Goal: Task Accomplishment & Management: Complete application form

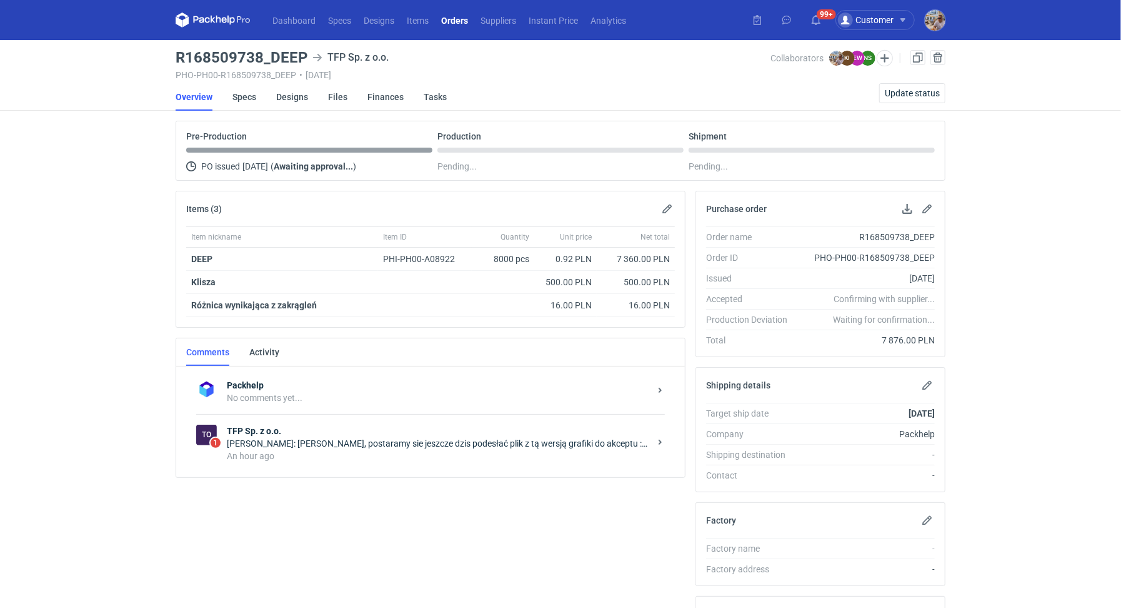
click at [390, 438] on div "[PERSON_NAME]: [PERSON_NAME], postaramy sie jeszcze dzis podesłać plik z tą wer…" at bounding box center [438, 443] width 423 height 13
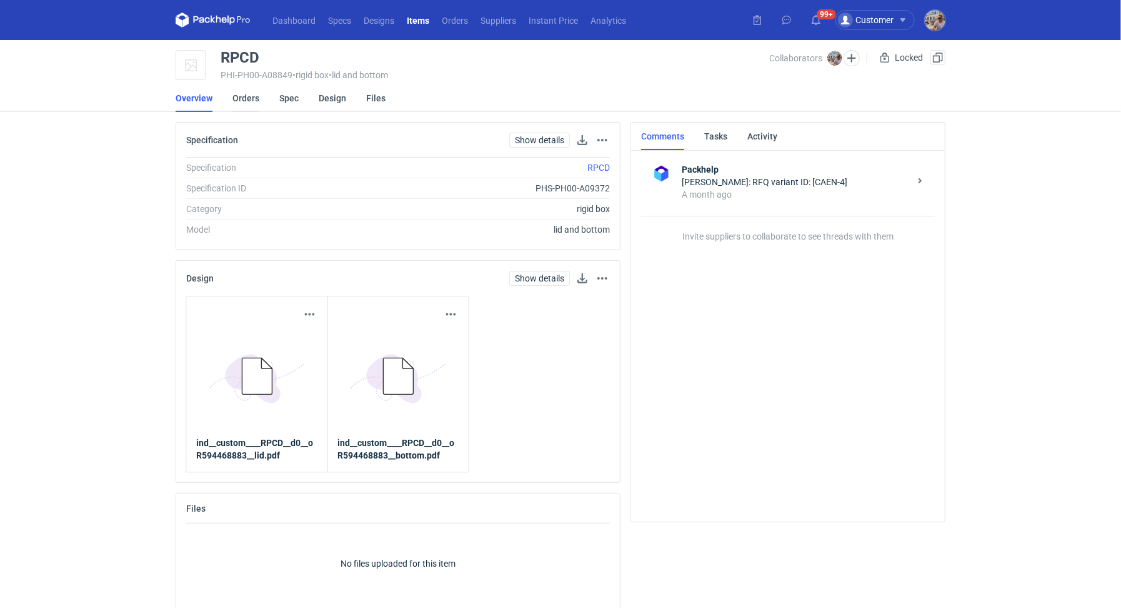
click at [237, 96] on link "Orders" at bounding box center [246, 98] width 27 height 28
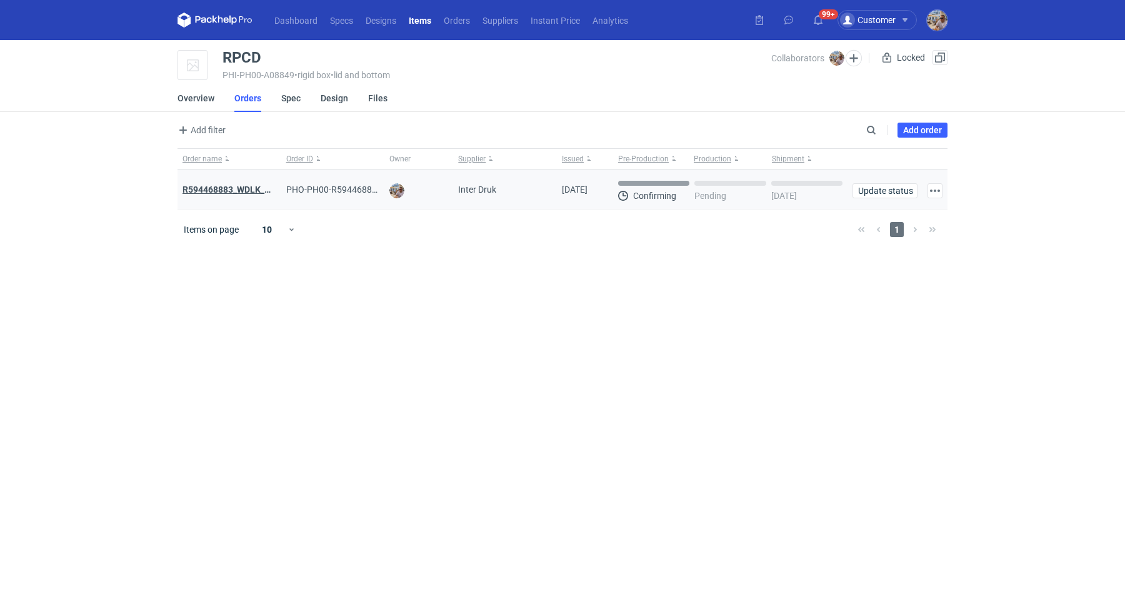
click at [238, 185] on strong "R594468883_WDLK_RPCD" at bounding box center [235, 189] width 104 height 10
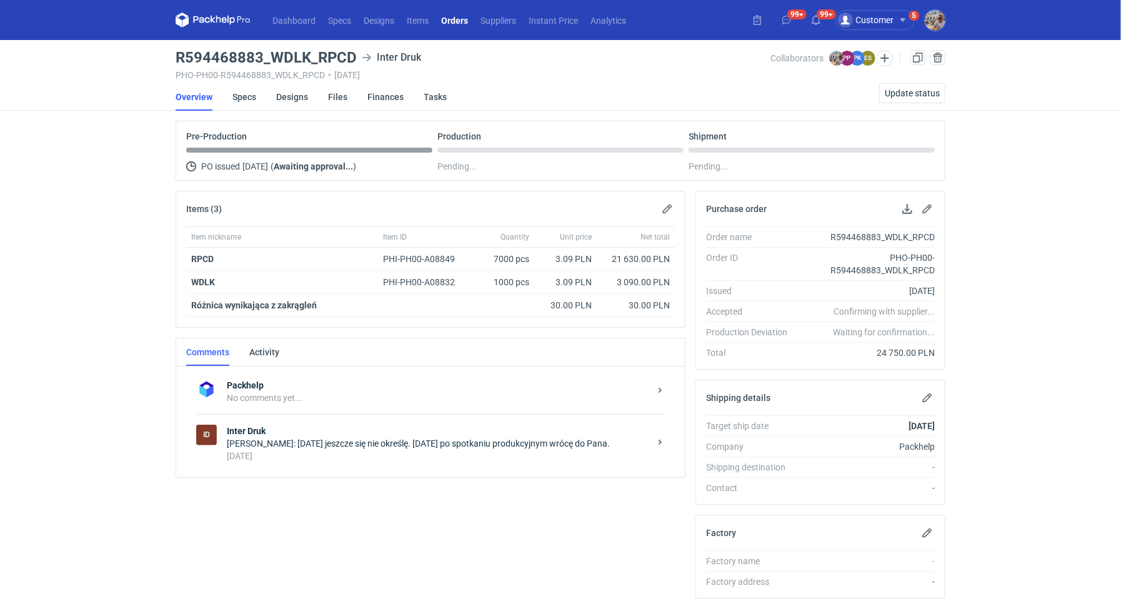
click at [330, 446] on div "Paulina Pander: Dzisiaj jeszcze się nie określę. Jutro po spotkaniu produkcyjny…" at bounding box center [438, 443] width 423 height 13
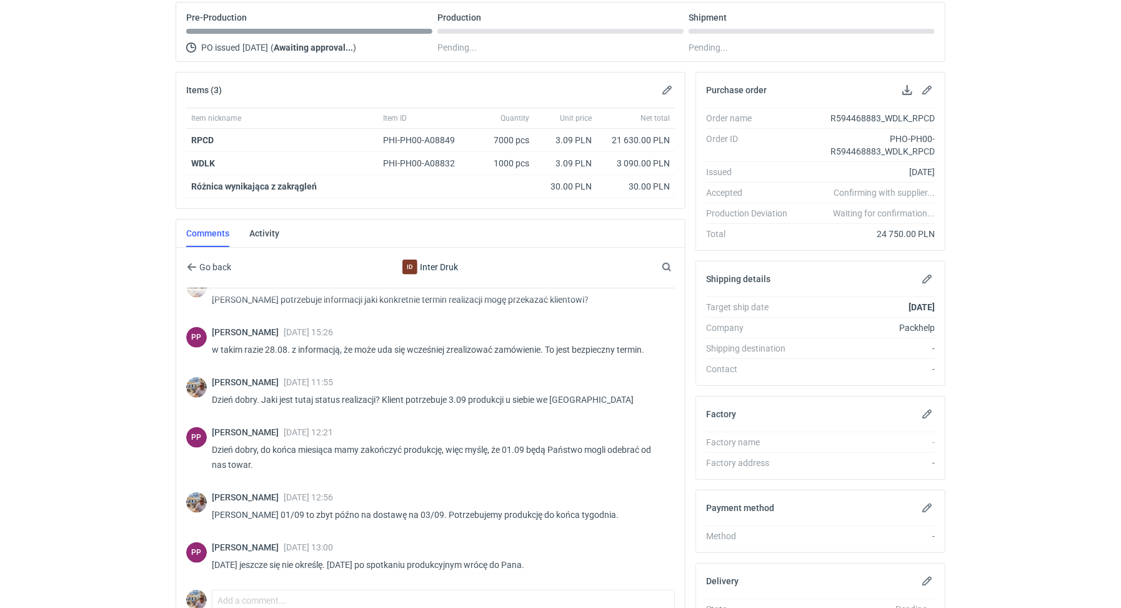
scroll to position [221, 0]
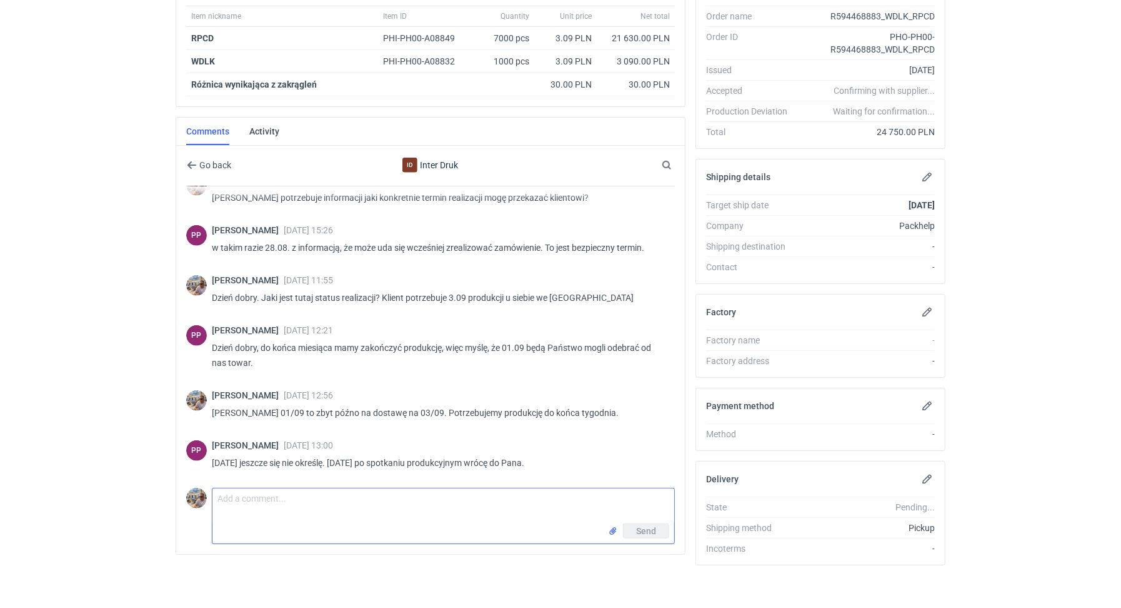
click at [273, 506] on textarea "Comment message" at bounding box center [444, 505] width 462 height 35
click at [381, 499] on textarea "Dzień dobry. Pani Paulino" at bounding box center [444, 505] width 462 height 35
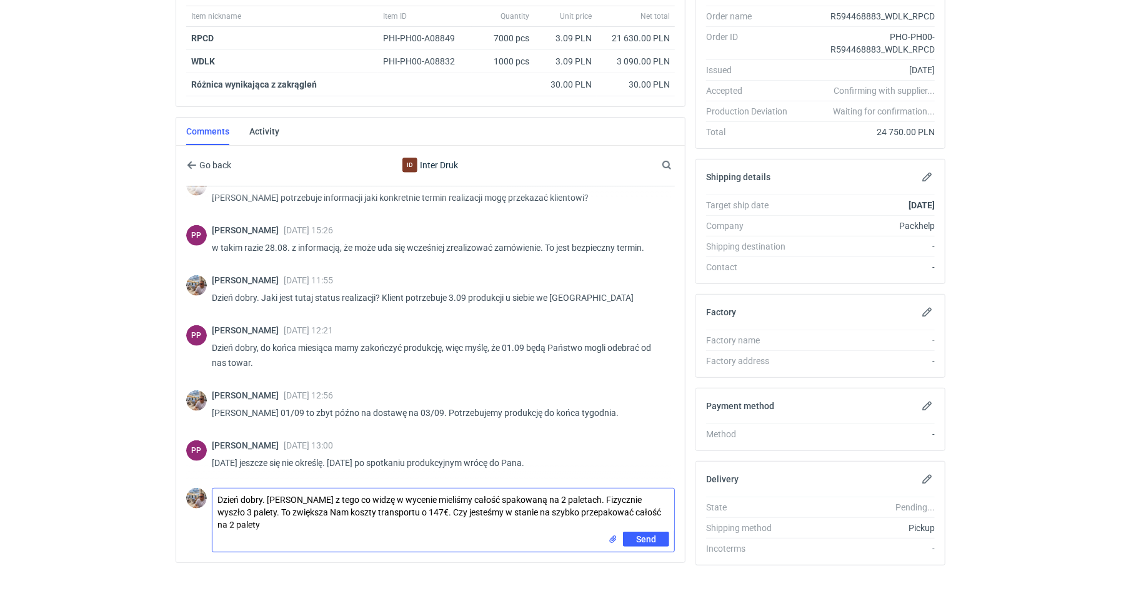
scroll to position [0, 0]
drag, startPoint x: 278, startPoint y: 522, endPoint x: 286, endPoint y: 558, distance: 37.0
click at [278, 522] on textarea "Dzień dobry. Pani Paulino z tego co widzę w wycenie mieliśmy całość spakowaną n…" at bounding box center [444, 509] width 462 height 43
type textarea "Dzień dobry. Pani Paulino z tego co widzę w wycenie mieliśmy całość spakowaną n…"
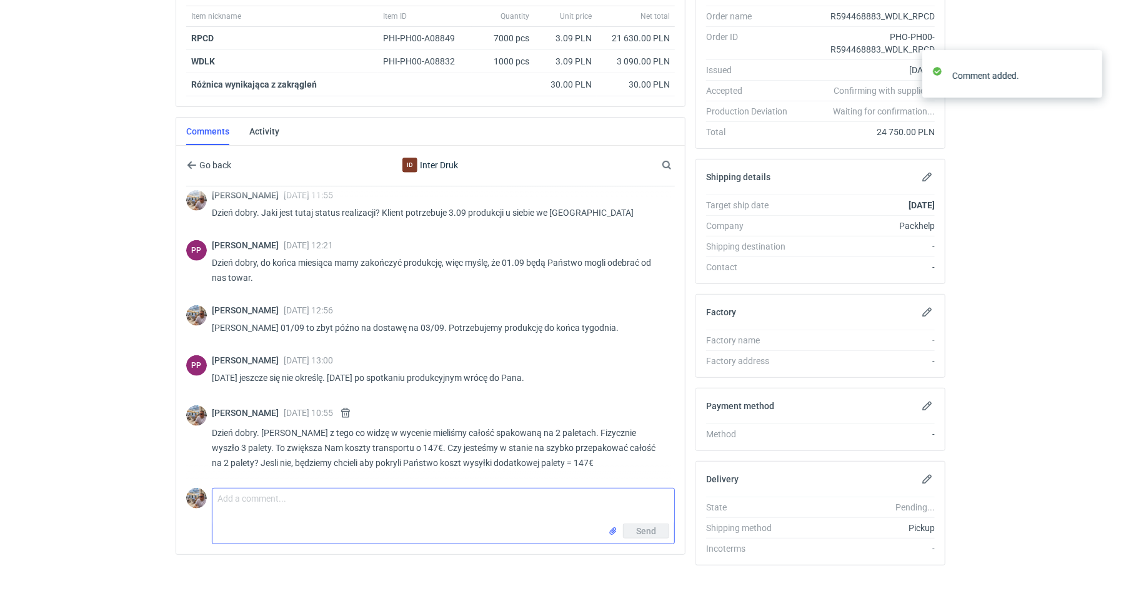
scroll to position [837, 0]
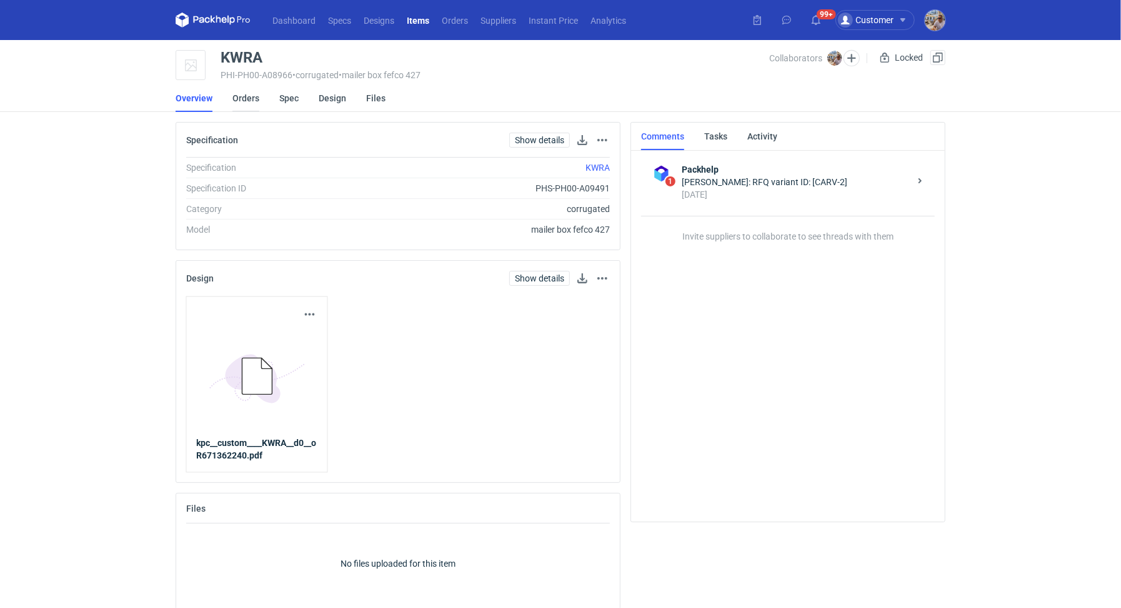
click at [249, 101] on link "Orders" at bounding box center [246, 98] width 27 height 28
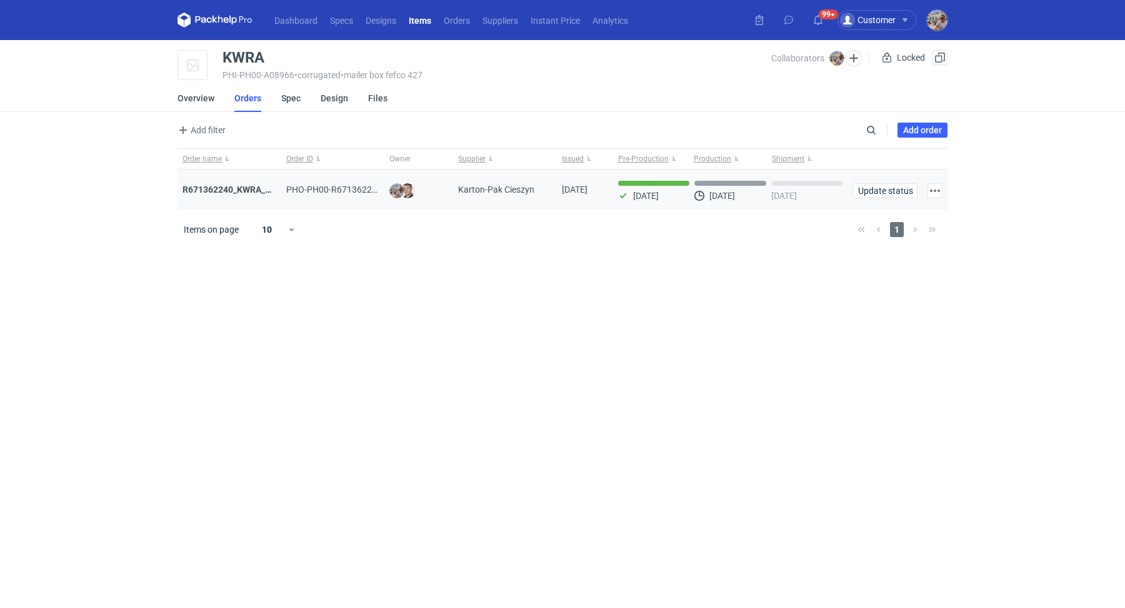
click at [250, 194] on div "R671362240_KWRA_QIOQ_ZFHA" at bounding box center [230, 189] width 94 height 13
click at [249, 189] on strong "R671362240_KWRA_QIOQ_ZFHA" at bounding box center [248, 189] width 130 height 10
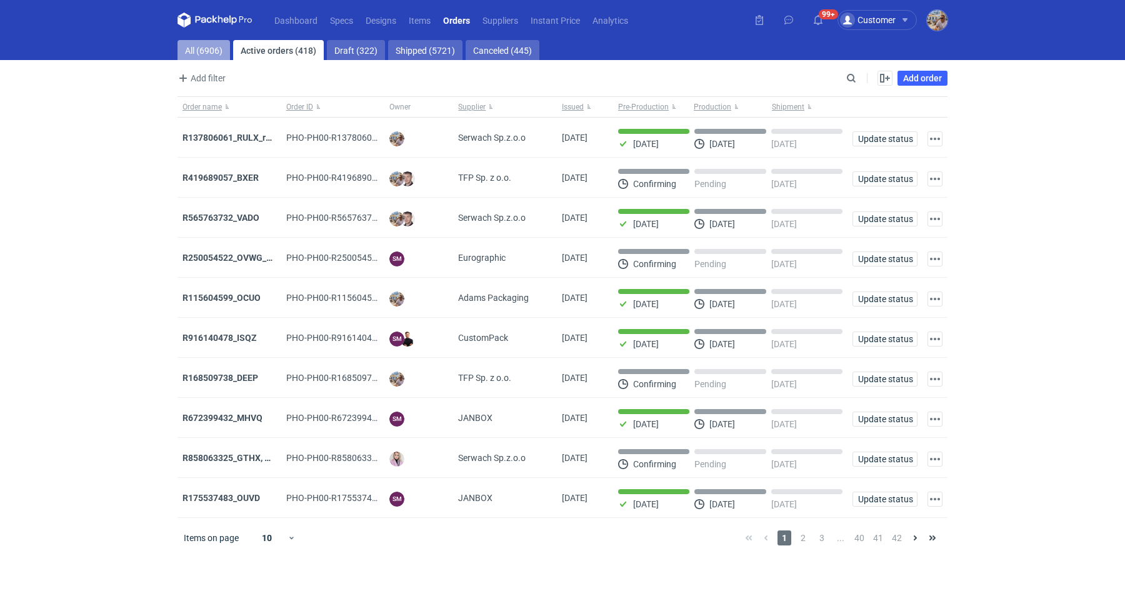
click at [188, 44] on link "All (6906)" at bounding box center [204, 50] width 53 height 20
click at [843, 81] on div "Add filter Owner first name Owner last name Issued Supplier" at bounding box center [511, 78] width 666 height 15
click at [846, 79] on input "Search" at bounding box center [797, 78] width 124 height 15
paste input "KGTG"
type input "KGTG"
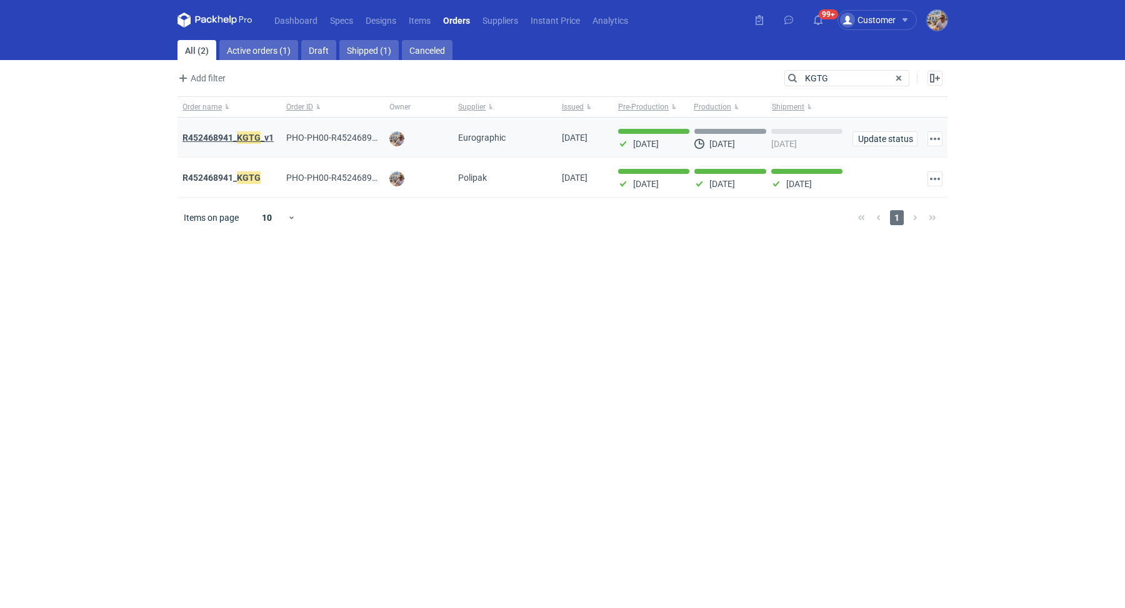
click at [241, 136] on em "KGTG" at bounding box center [249, 138] width 24 height 14
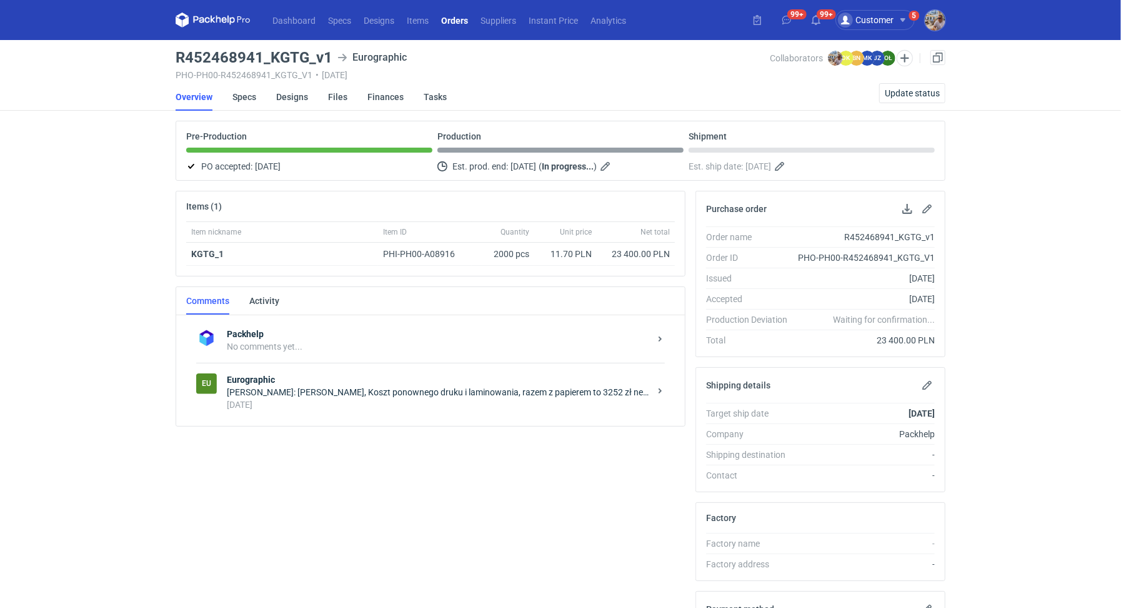
click at [334, 408] on div "Eu Eurographic Dominika Kaczyńska: Panie Michale, Koszt ponownego druku i lamin…" at bounding box center [430, 392] width 469 height 58
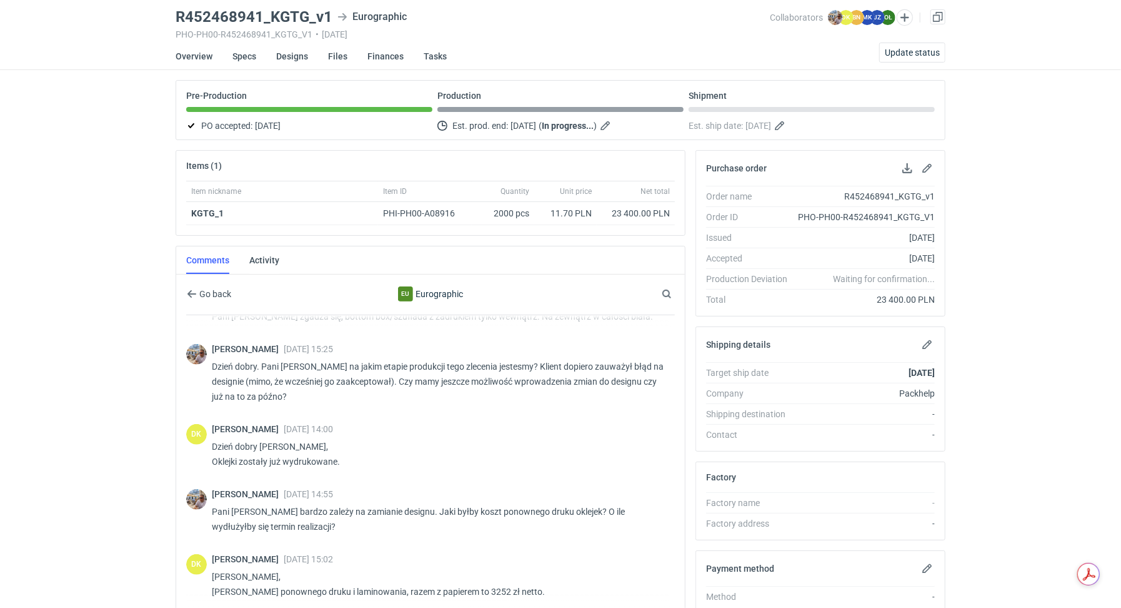
scroll to position [203, 0]
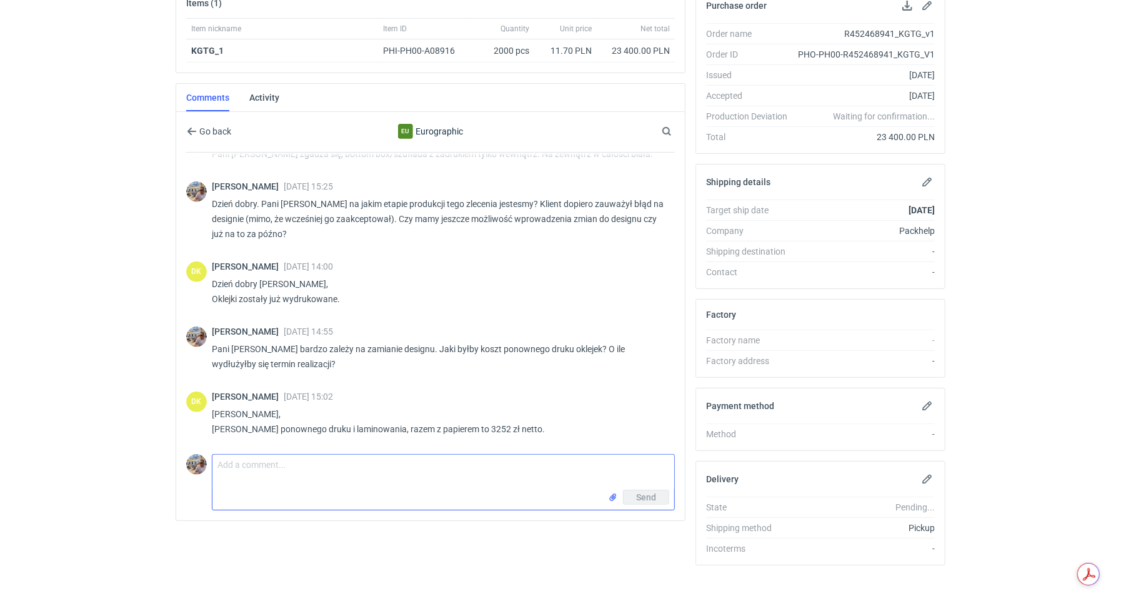
click at [310, 458] on textarea "Comment message" at bounding box center [444, 471] width 462 height 35
type textarea "P"
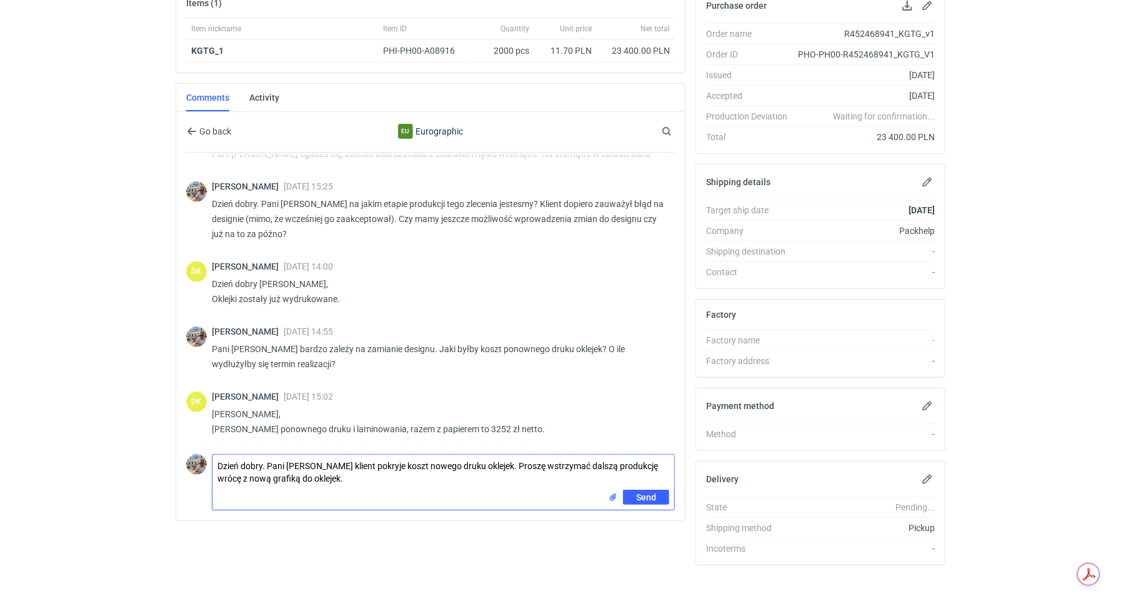
type textarea "Dzień dobry. Pani Dominiko klient pokryje koszt nowego druku oklejek. Proszę ws…"
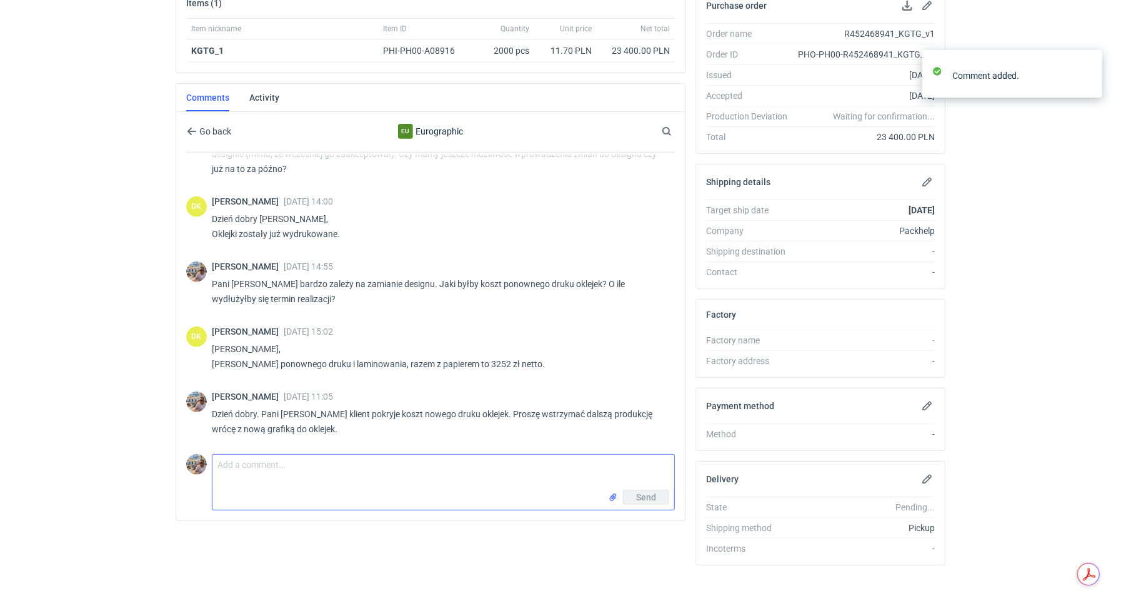
scroll to position [441, 0]
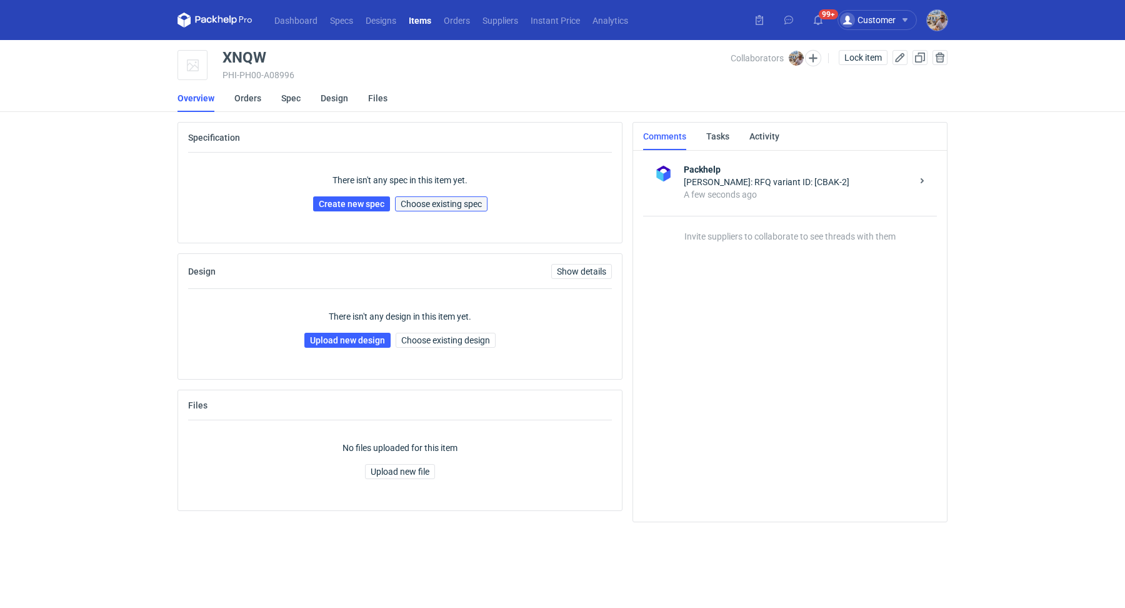
click at [456, 201] on span "Choose existing spec" at bounding box center [441, 203] width 81 height 9
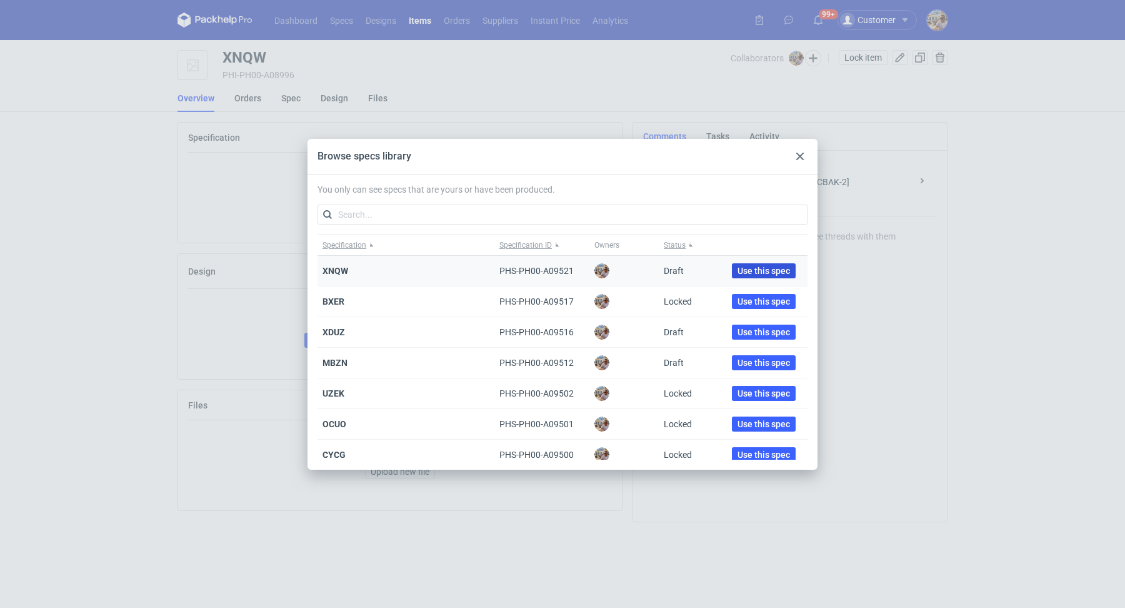
click at [748, 275] on button "Use this spec" at bounding box center [764, 270] width 64 height 15
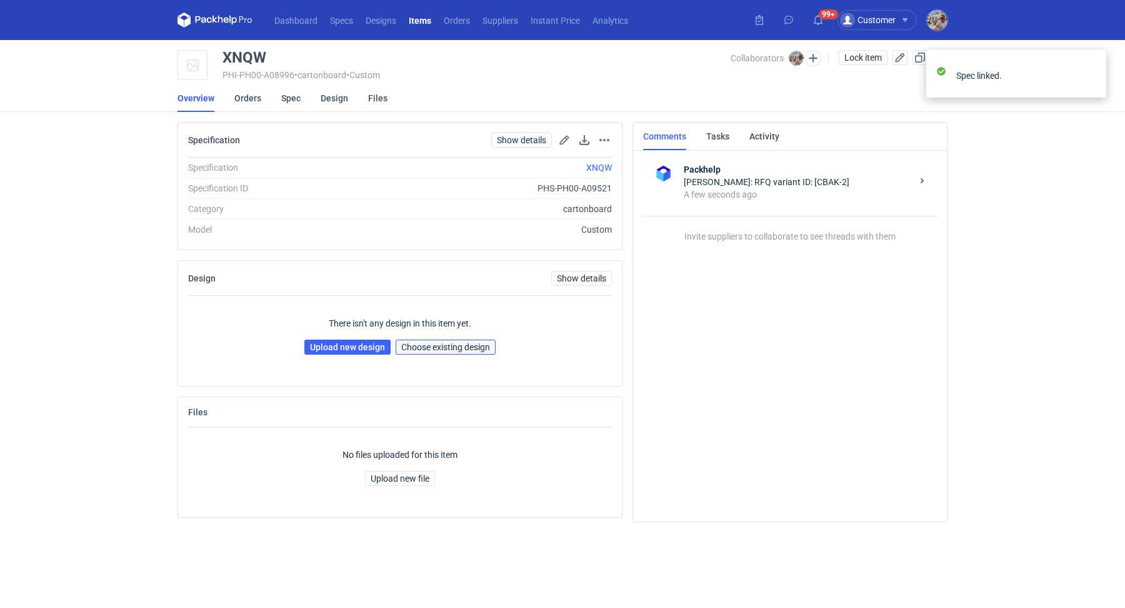
click at [430, 346] on span "Choose existing design" at bounding box center [445, 347] width 89 height 9
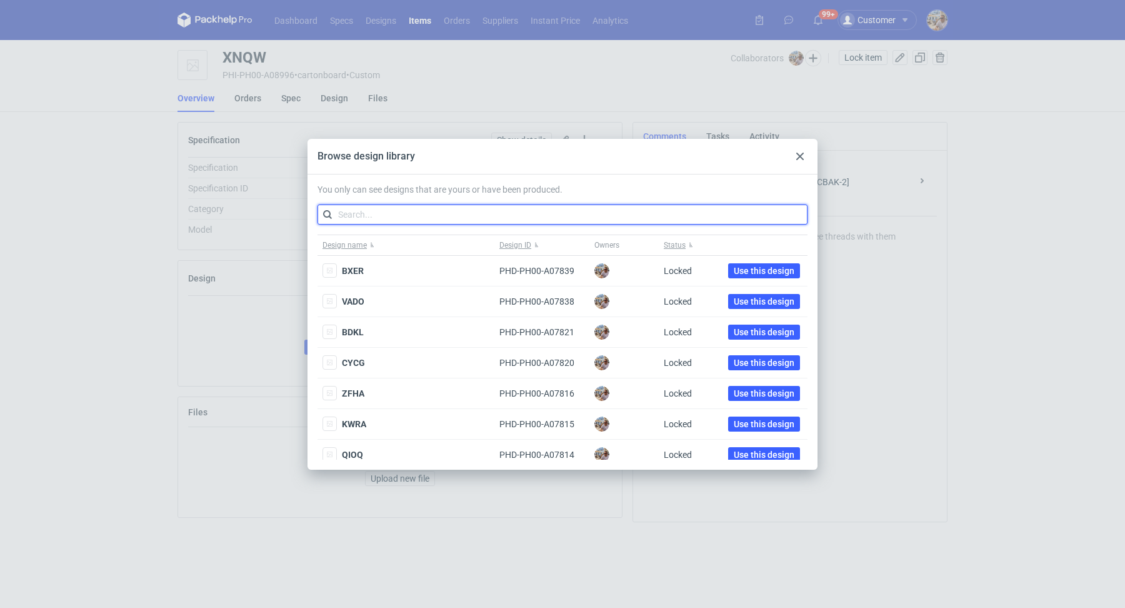
click at [393, 223] on input "text" at bounding box center [563, 214] width 490 height 20
paste input "CIVA"
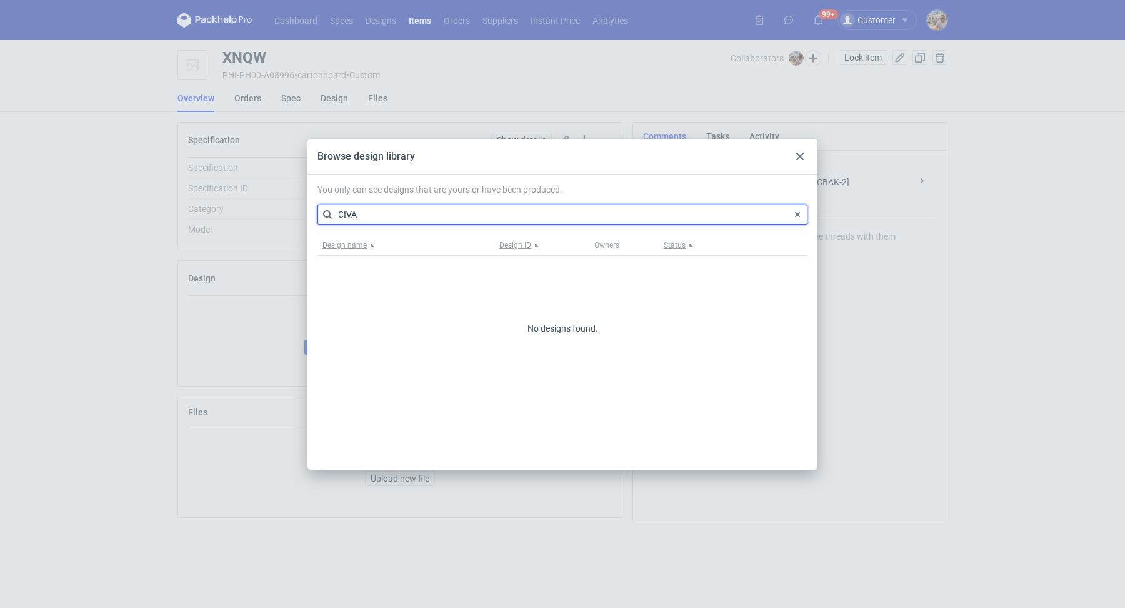
type input "CIVA"
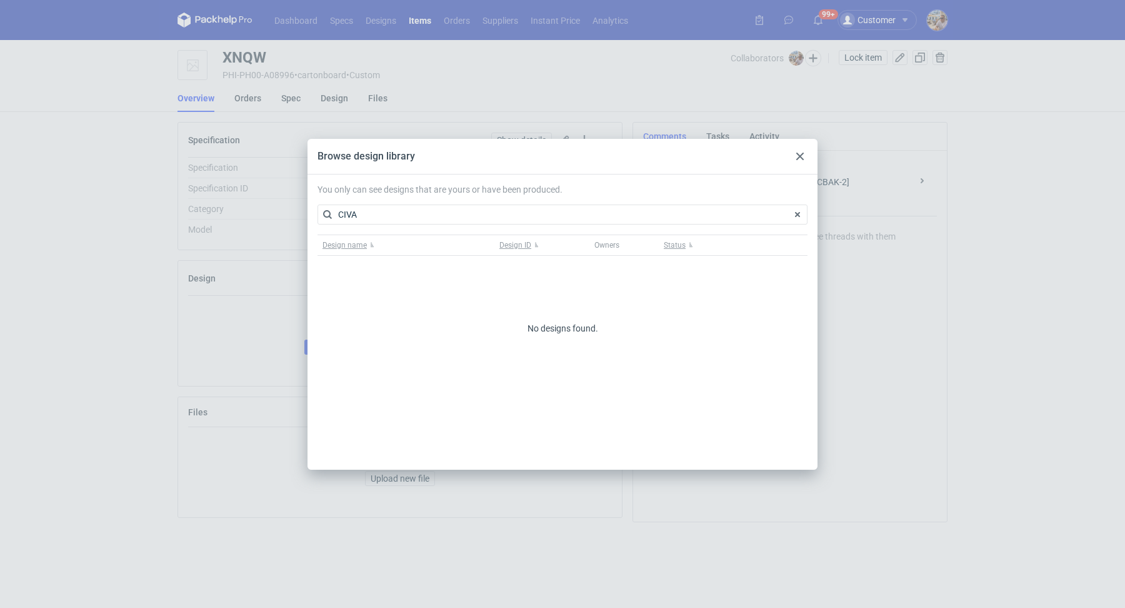
click at [803, 154] on icon at bounding box center [800, 157] width 8 height 8
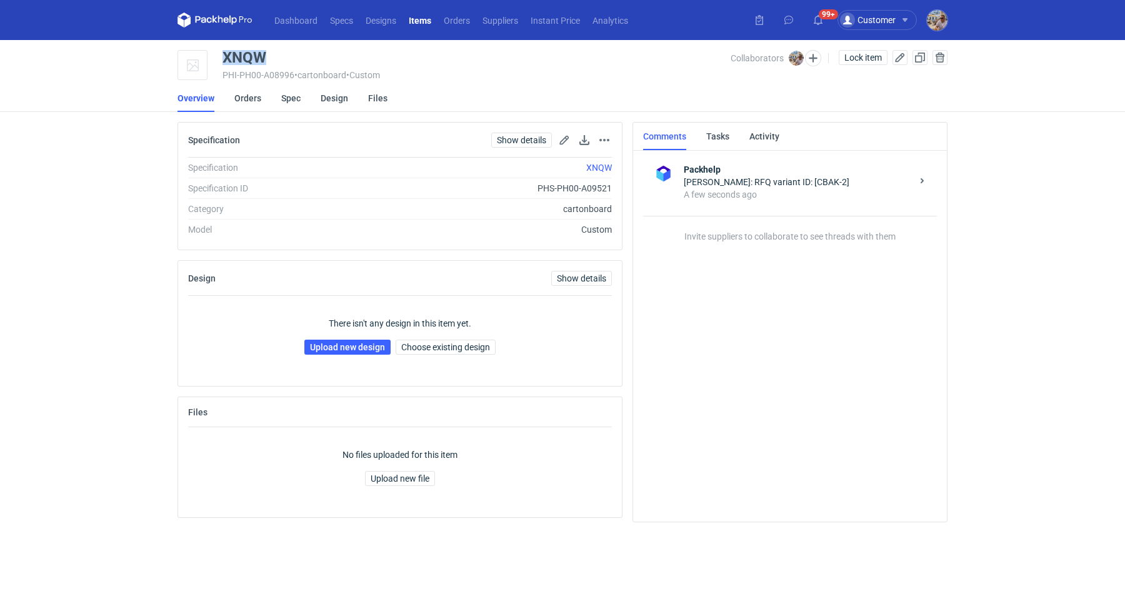
drag, startPoint x: 274, startPoint y: 60, endPoint x: 218, endPoint y: 51, distance: 56.9
click at [218, 51] on div "XNQW PHI-PH00-A08996 • cartonboard • Custom Collaborators Michał Palasek Lock i…" at bounding box center [563, 65] width 770 height 31
copy div "XNQW"
click at [357, 350] on link "Upload new design" at bounding box center [347, 346] width 86 height 15
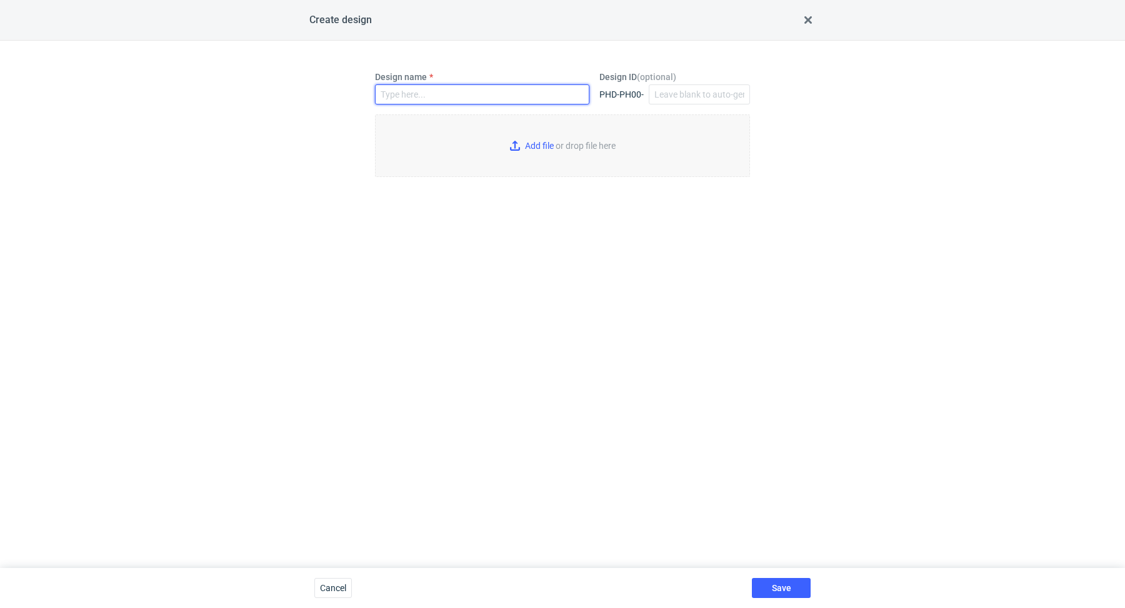
click at [421, 89] on input "Design name" at bounding box center [482, 94] width 214 height 20
paste input "XNQW"
type input "XNQW"
click at [541, 143] on input "Add file or drop file here" at bounding box center [562, 145] width 375 height 63
type input "C:\fakepath\custom-custom-kxqz-d0-or090214990-box-1.pdf"
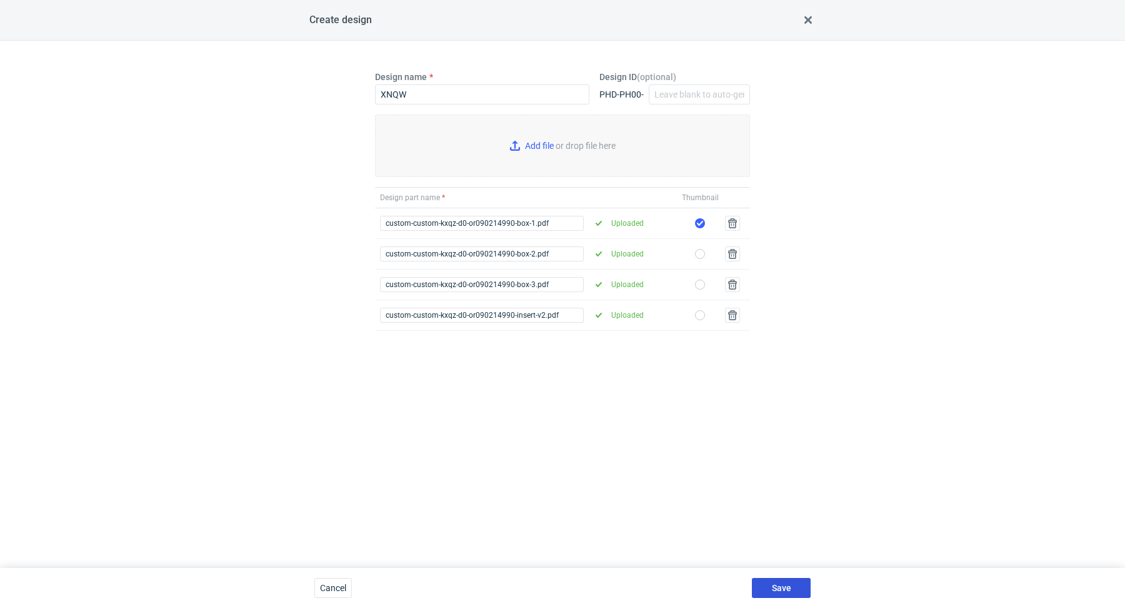
click at [782, 586] on span "Save" at bounding box center [781, 587] width 19 height 9
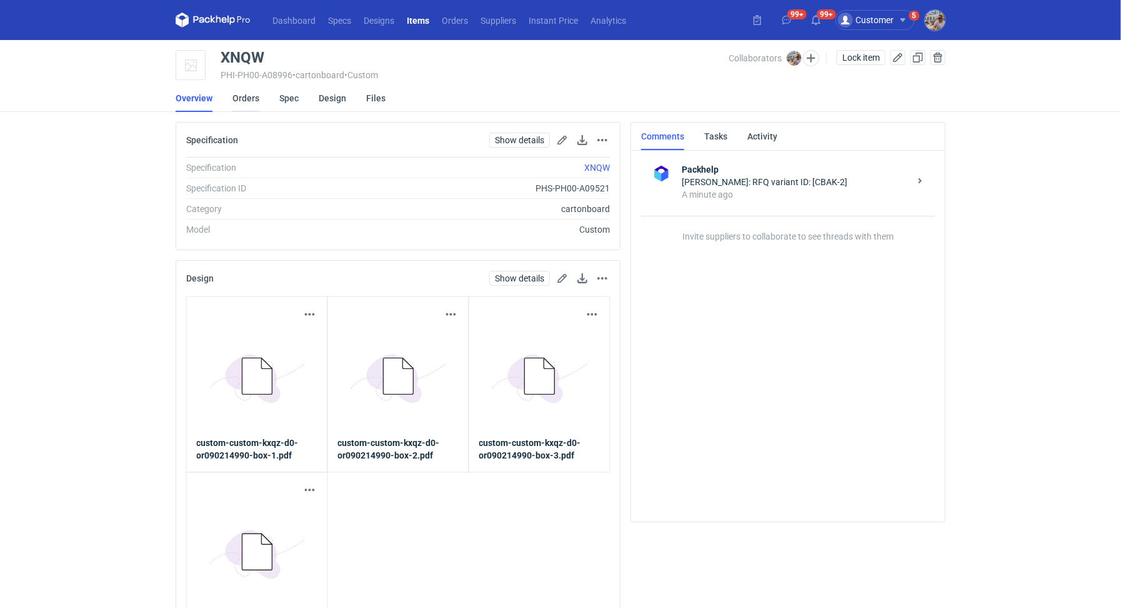
click at [253, 101] on link "Orders" at bounding box center [246, 98] width 27 height 28
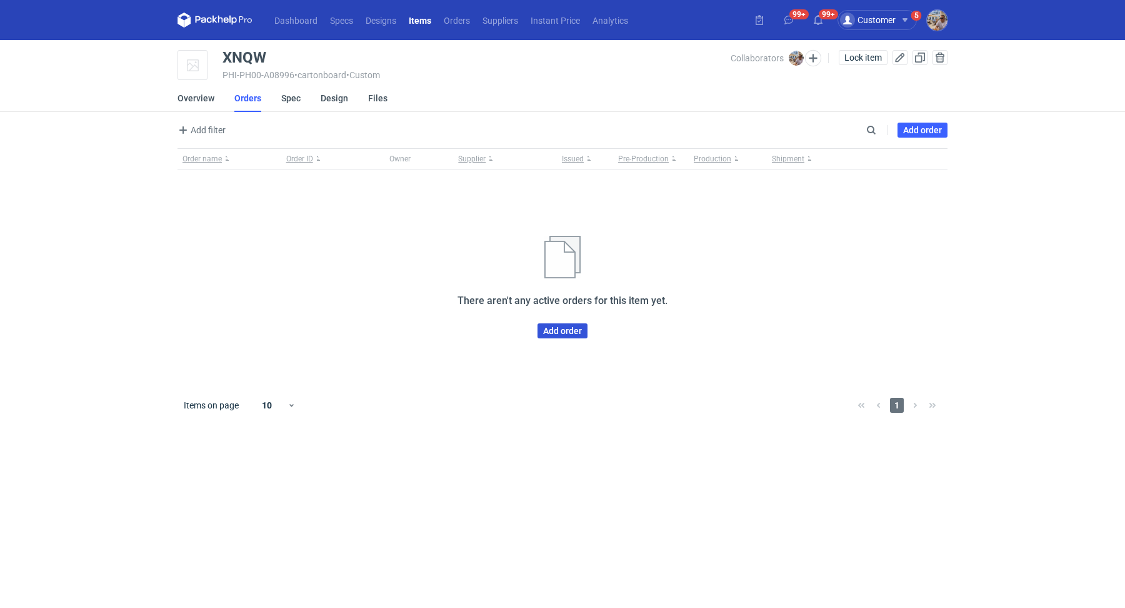
click at [562, 328] on link "Add order" at bounding box center [563, 330] width 50 height 15
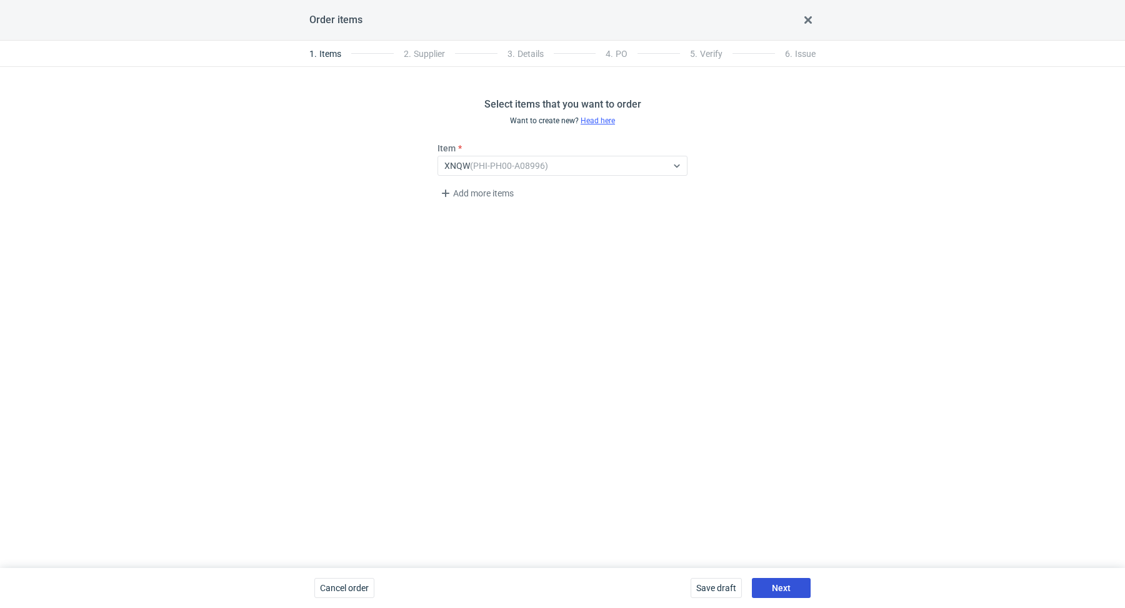
click at [790, 583] on span "Next" at bounding box center [781, 587] width 19 height 9
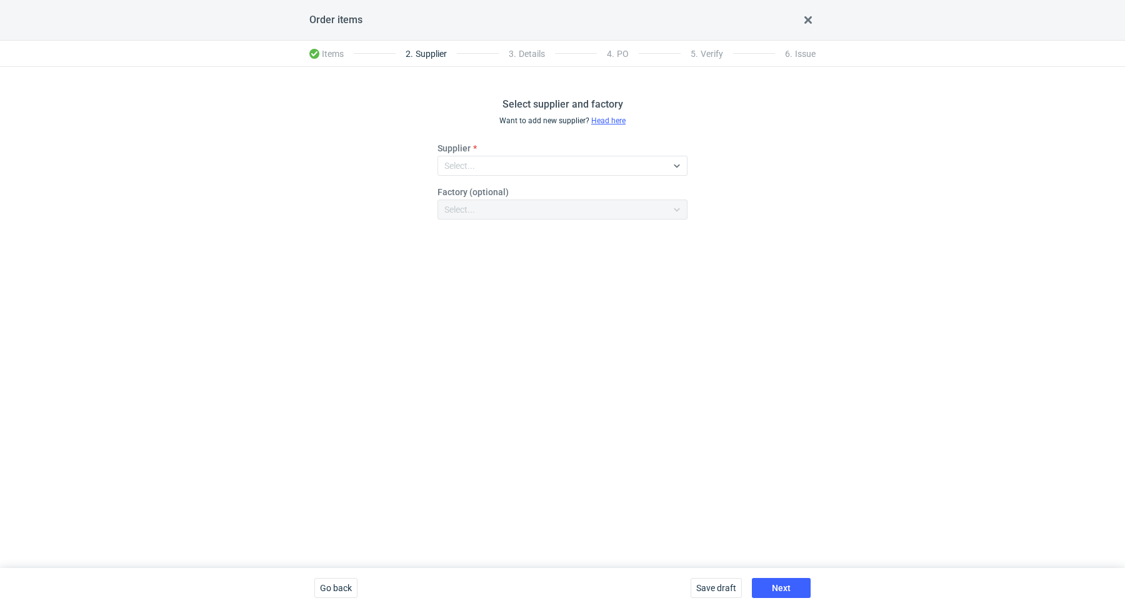
click at [799, 577] on div "Save draft Next" at bounding box center [751, 588] width 130 height 40
click at [798, 586] on button "Next" at bounding box center [781, 588] width 59 height 20
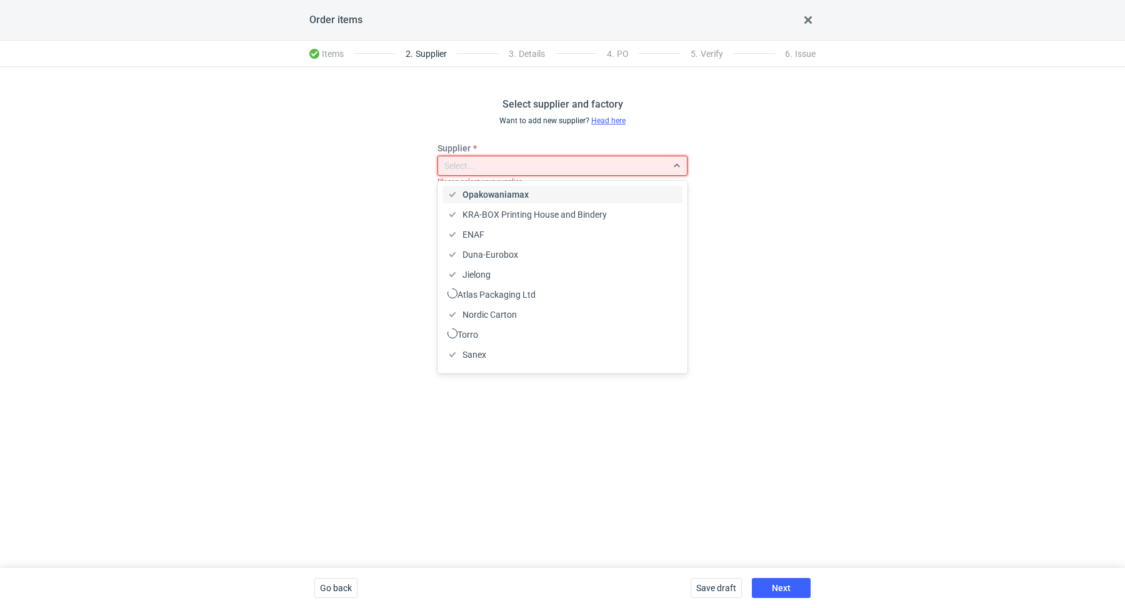
click at [487, 158] on div "Select..." at bounding box center [552, 166] width 229 height 18
type input "A"
type input "s"
type input "A"
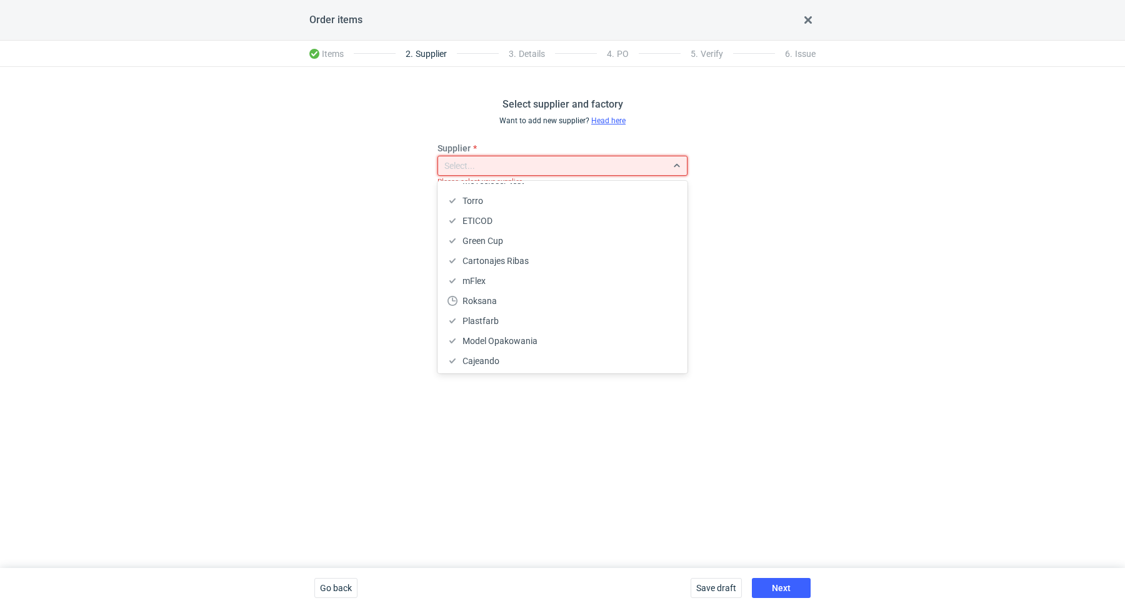
click at [269, 253] on div "Select supplier and factory Want to add new supplier? Head here Supplier option…" at bounding box center [562, 317] width 1125 height 501
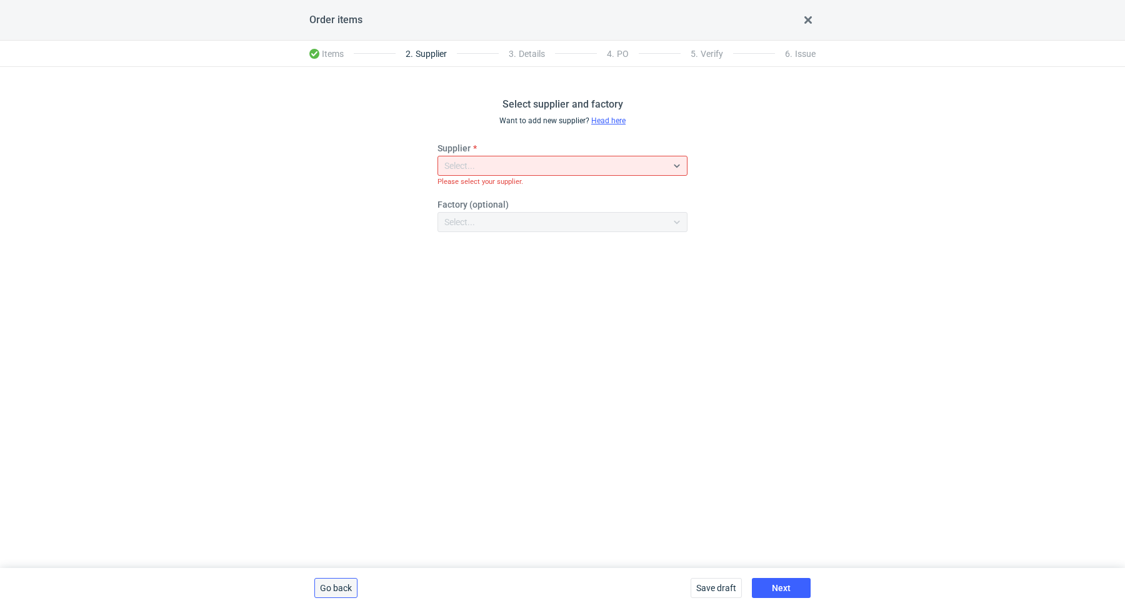
click at [337, 591] on span "Go back" at bounding box center [336, 587] width 32 height 9
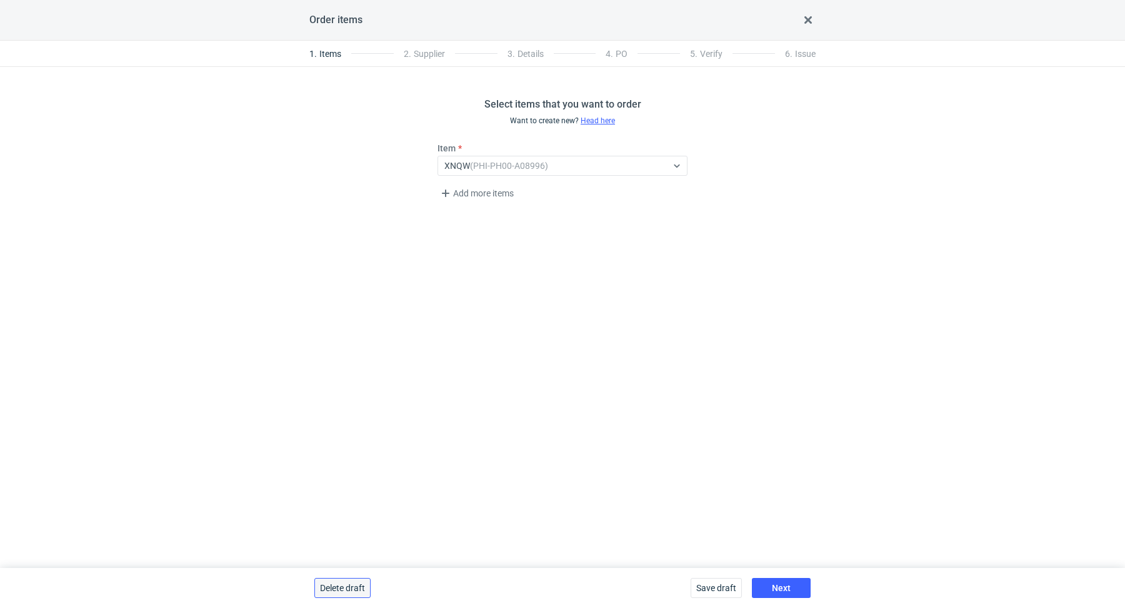
click at [337, 590] on span "Delete draft" at bounding box center [342, 587] width 45 height 9
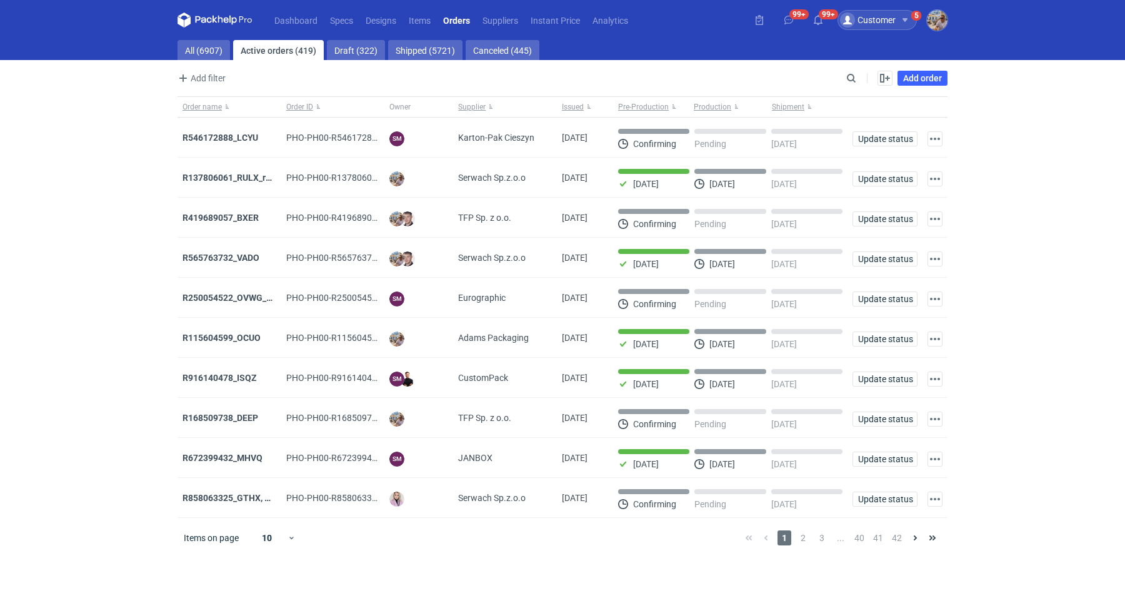
click at [908, 24] on div "Customer 5" at bounding box center [877, 20] width 79 height 20
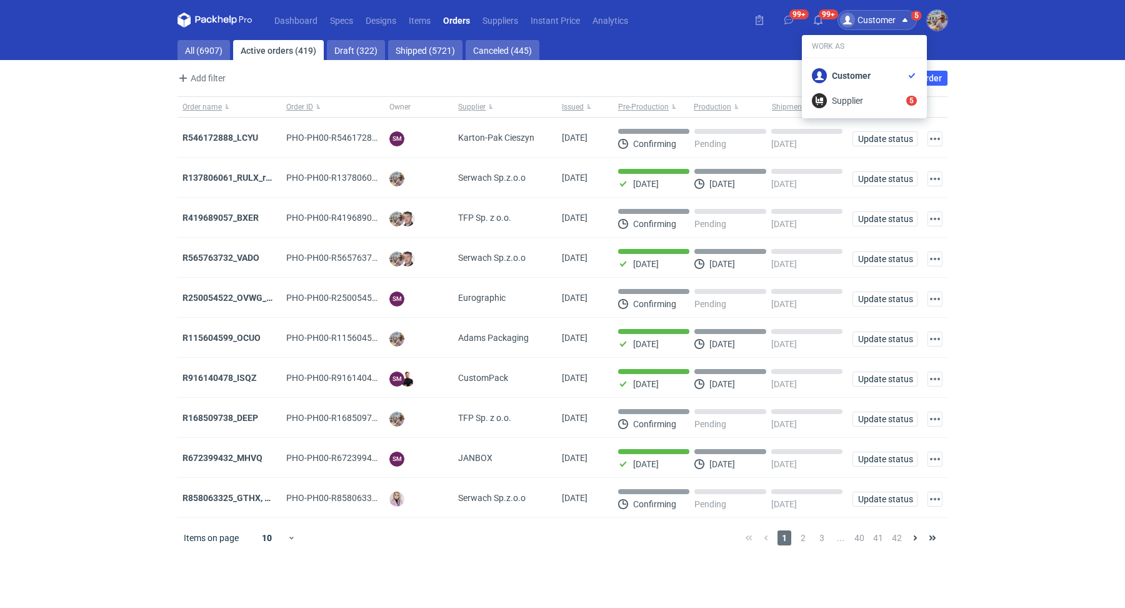
click at [674, 36] on div "Dashboard Specs Designs Items Orders Suppliers Instant Price Analytics 99+ 99+ …" at bounding box center [563, 20] width 780 height 40
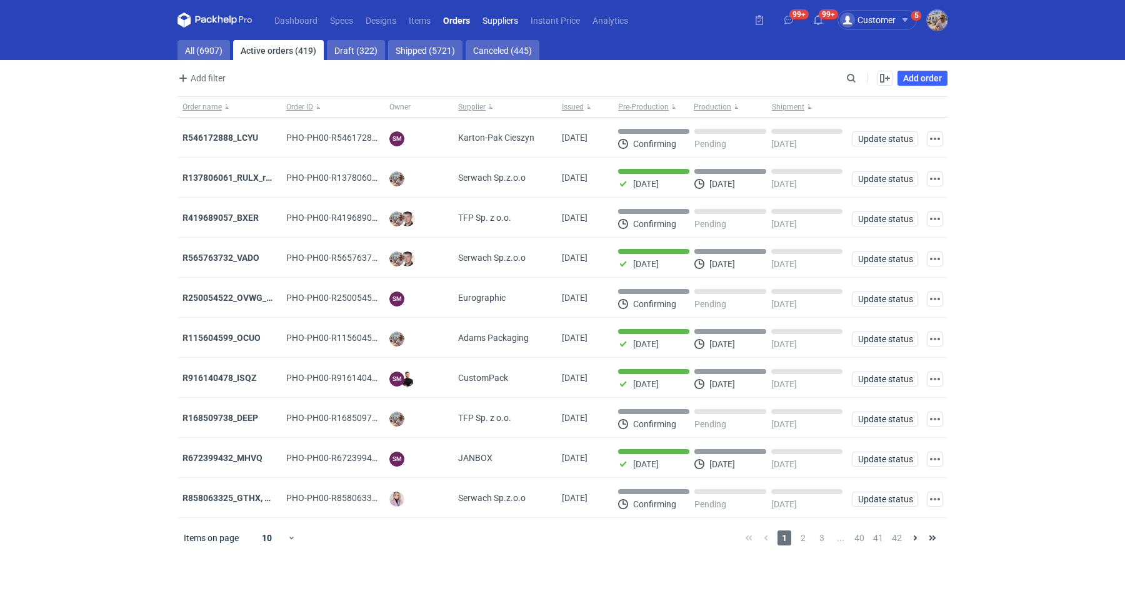
click at [513, 22] on link "Suppliers" at bounding box center [500, 20] width 48 height 15
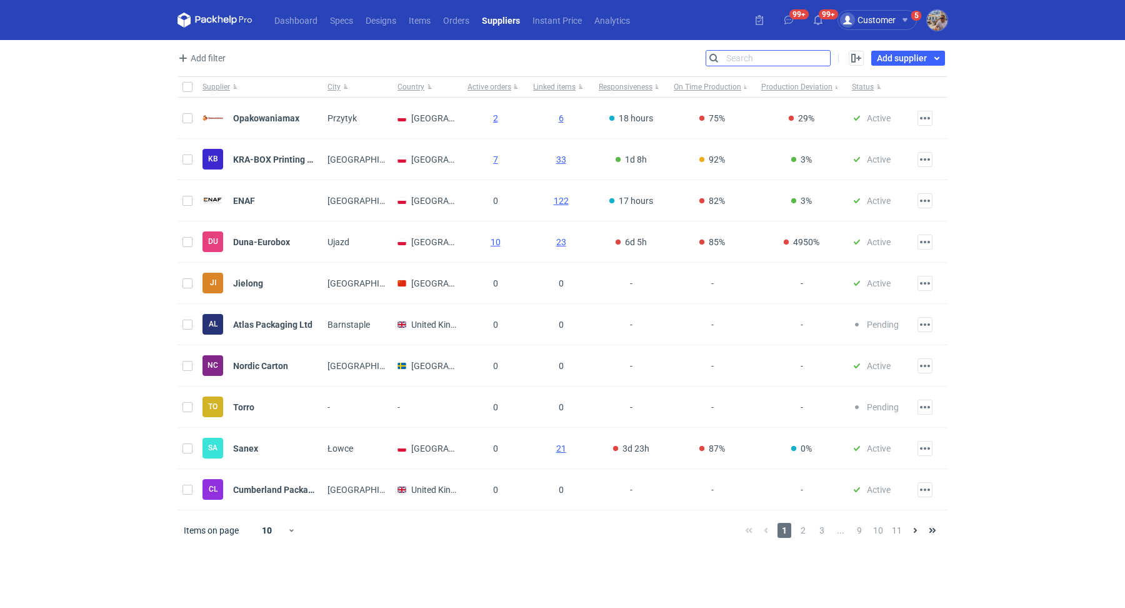
click at [824, 58] on input "Search" at bounding box center [768, 58] width 124 height 15
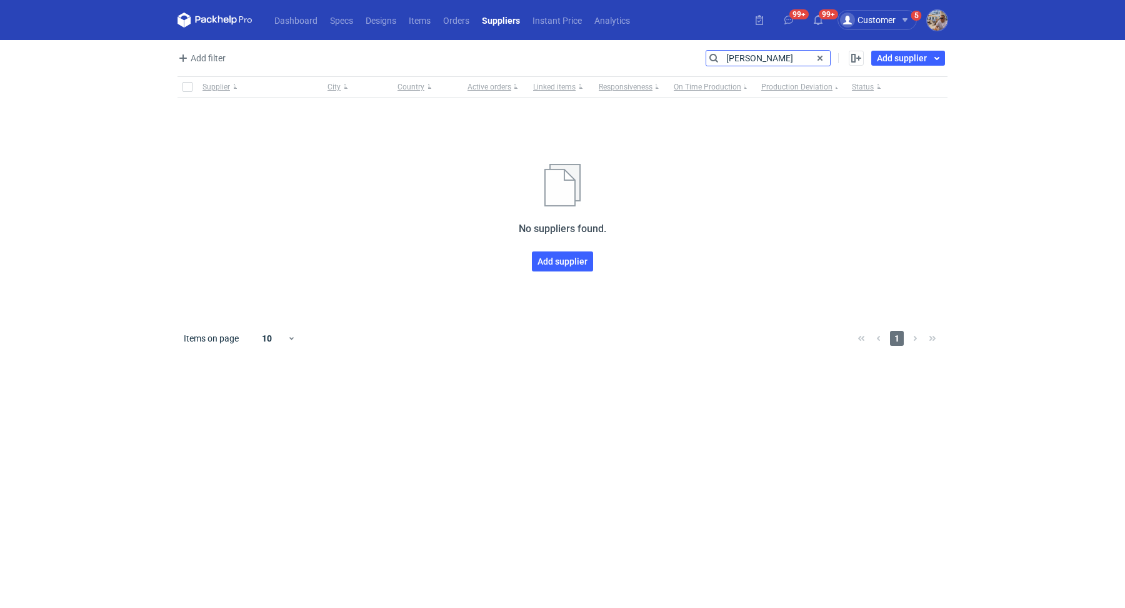
type input "anna"
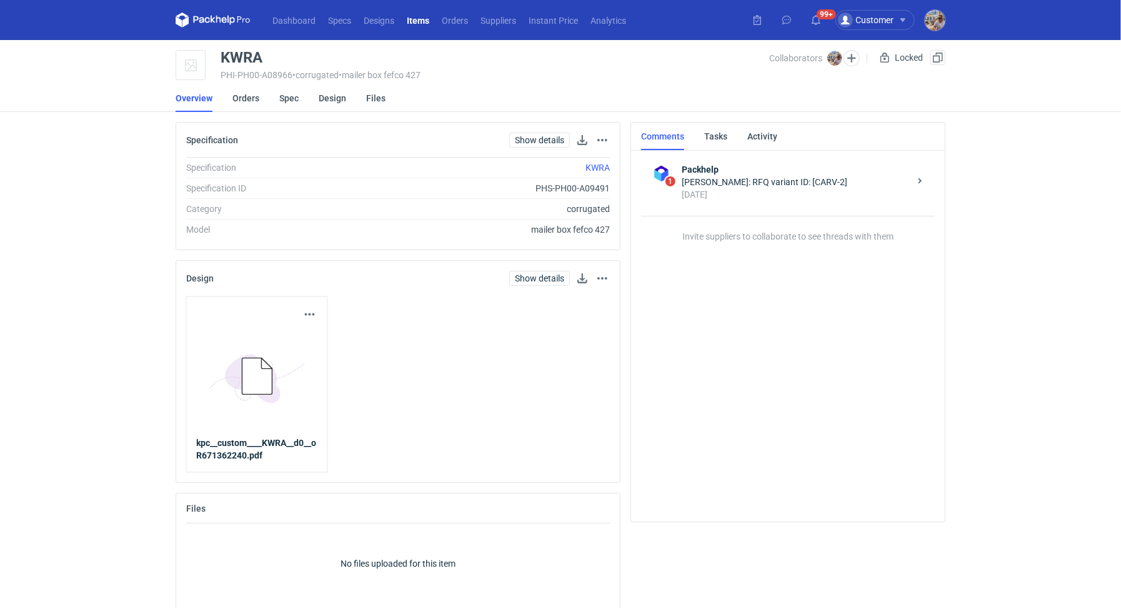
click at [756, 197] on div "[DATE]" at bounding box center [796, 194] width 228 height 13
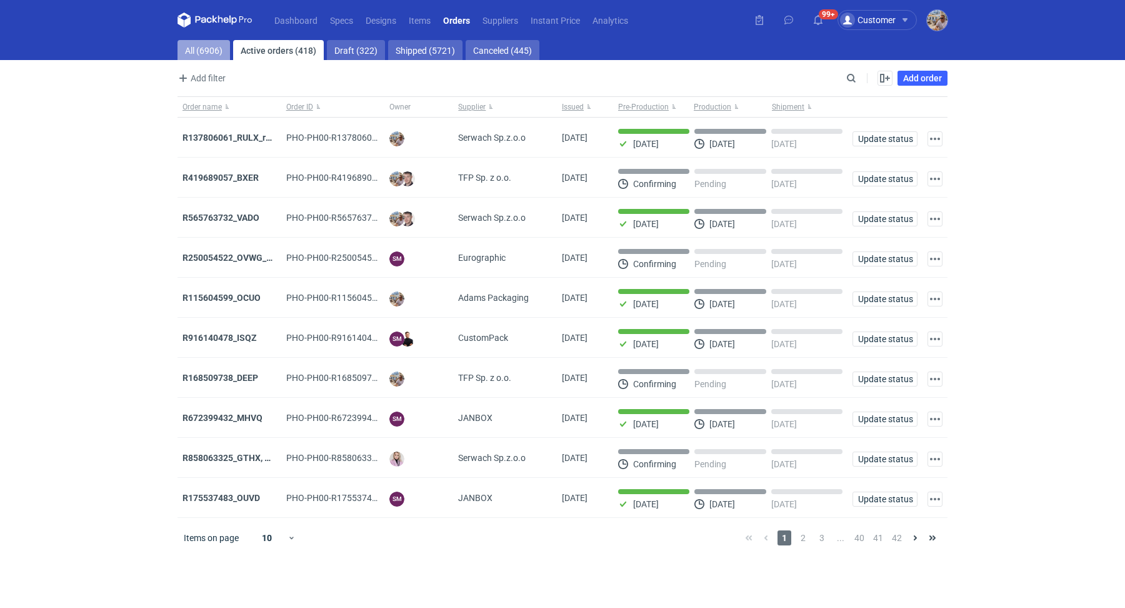
click at [214, 52] on link "All (6906)" at bounding box center [204, 50] width 53 height 20
click at [854, 79] on input "Search" at bounding box center [797, 78] width 124 height 15
paste input "PKHH"
type input "PKHH"
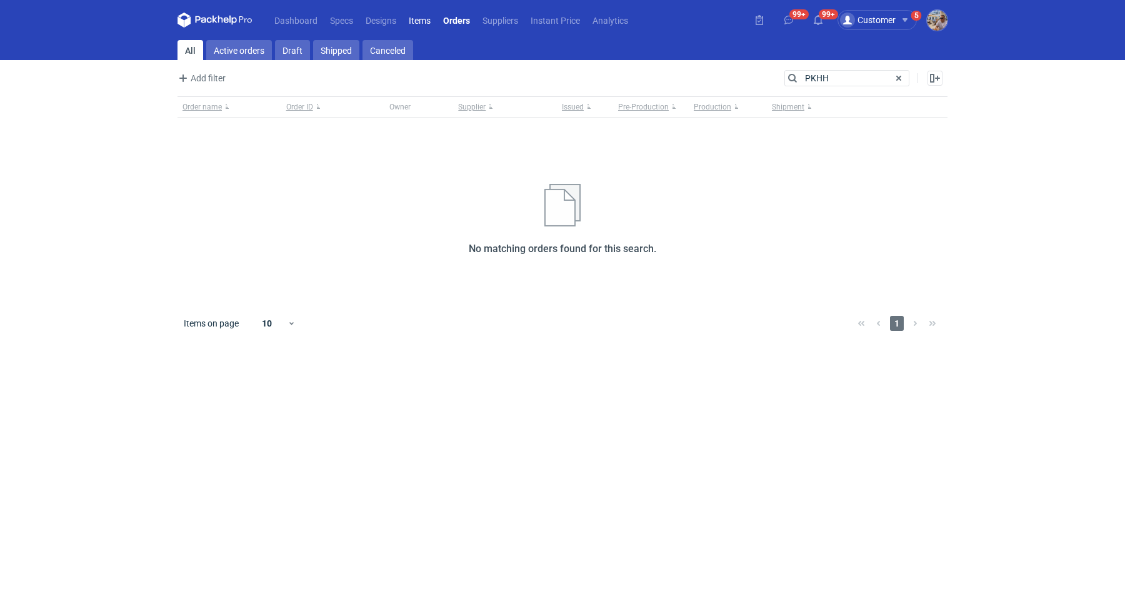
click at [416, 27] on link "Items" at bounding box center [420, 20] width 34 height 15
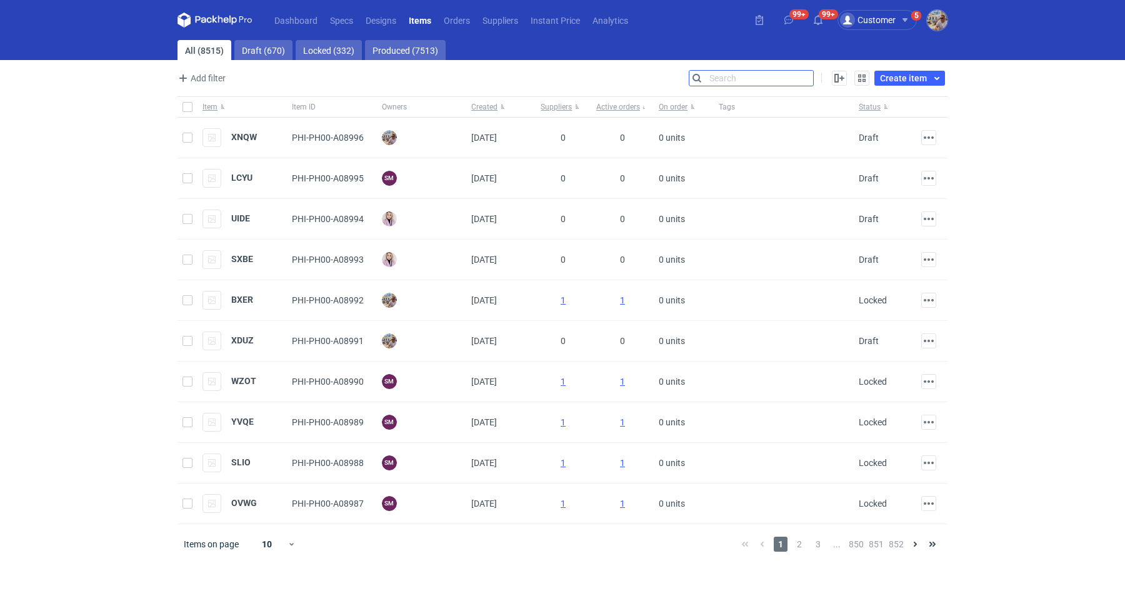
click at [813, 79] on input "Search" at bounding box center [751, 78] width 124 height 15
paste input "PKHH"
type input "PKHH"
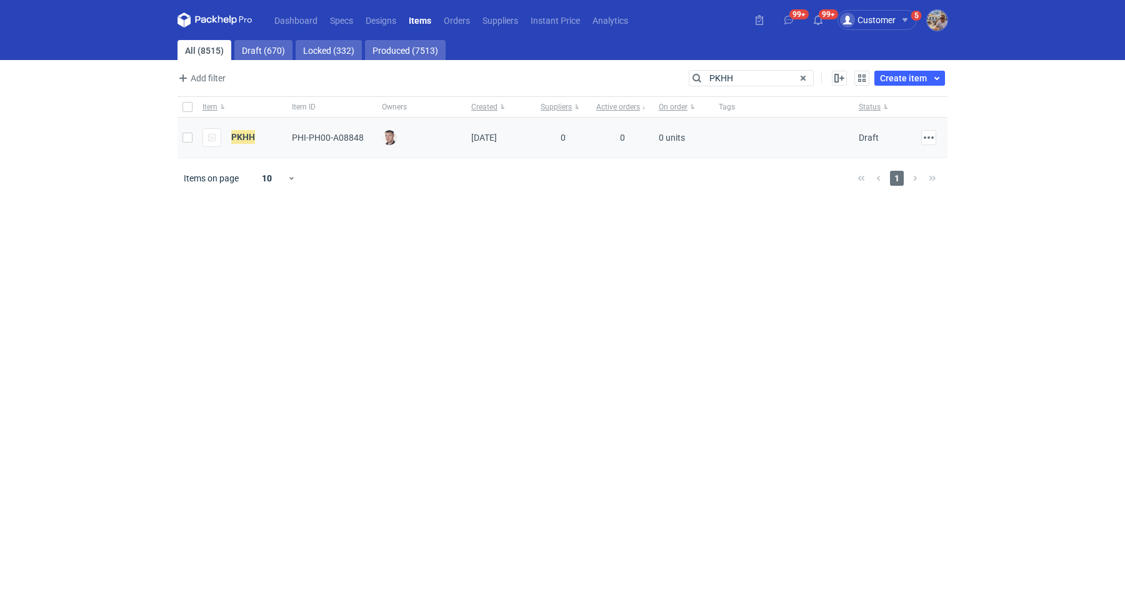
click at [228, 137] on div "PKHH" at bounding box center [229, 137] width 53 height 19
click at [234, 135] on em "PKHH" at bounding box center [243, 137] width 24 height 14
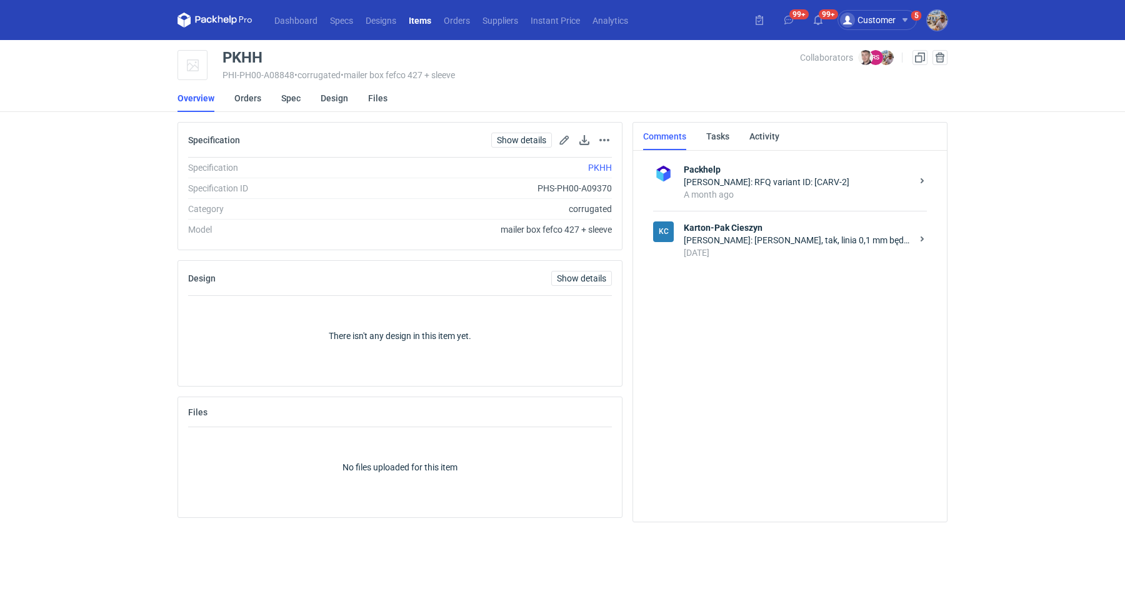
click at [766, 247] on div "12 days ago" at bounding box center [798, 252] width 228 height 13
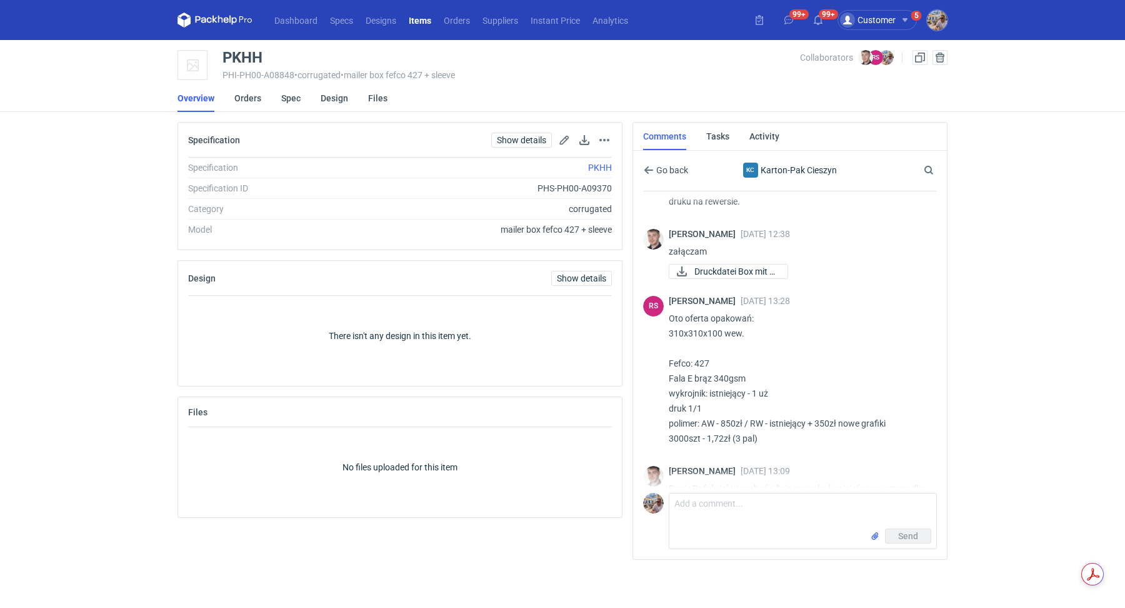
scroll to position [1116, 0]
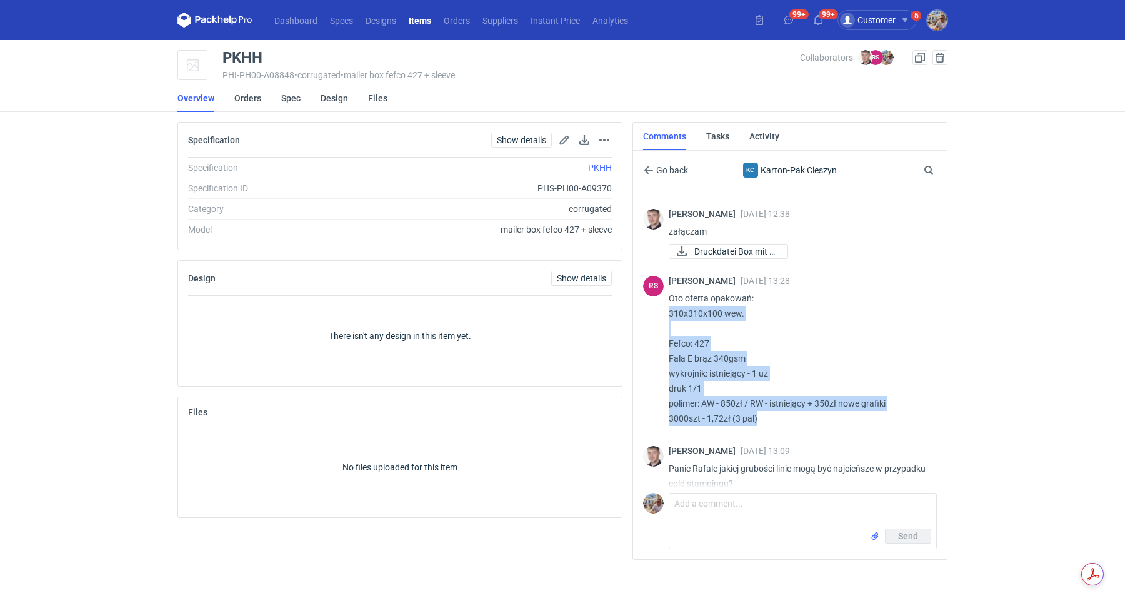
drag, startPoint x: 663, startPoint y: 309, endPoint x: 793, endPoint y: 423, distance: 172.3
click at [793, 423] on div "RS Rafał Stani 12 Aug 2025 13:28 Oto oferta opakowań: 310x310x100 wew. Fefco: 4…" at bounding box center [790, 353] width 294 height 170
copy p "310x310x100 wew. Fefco: 427 Fala E brąz 340gsm wykrojnik: istniejący - 1 uż dru…"
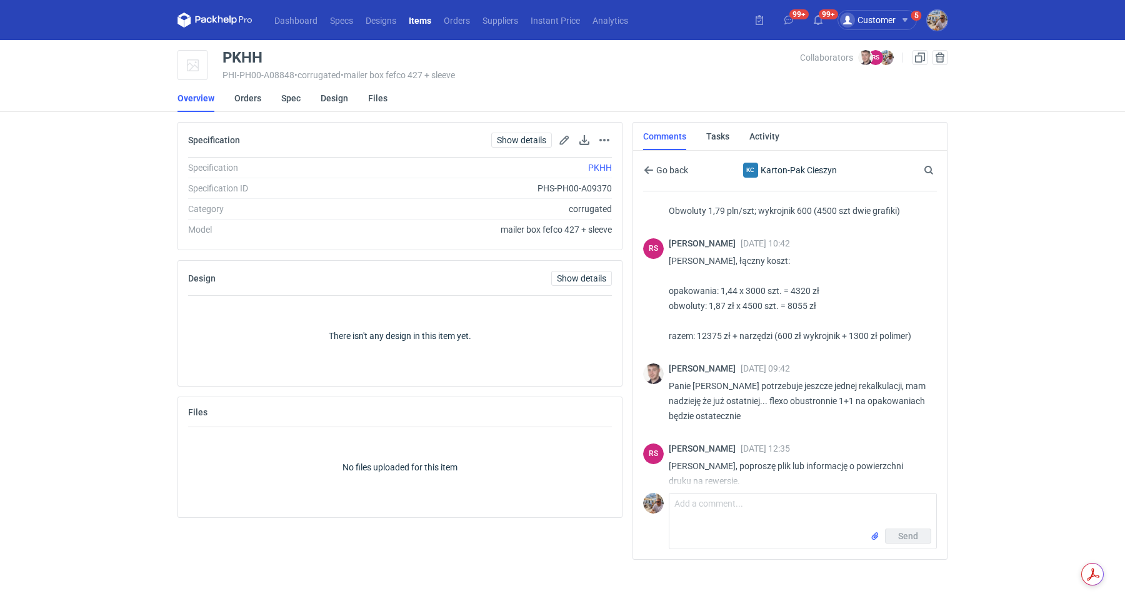
scroll to position [816, 0]
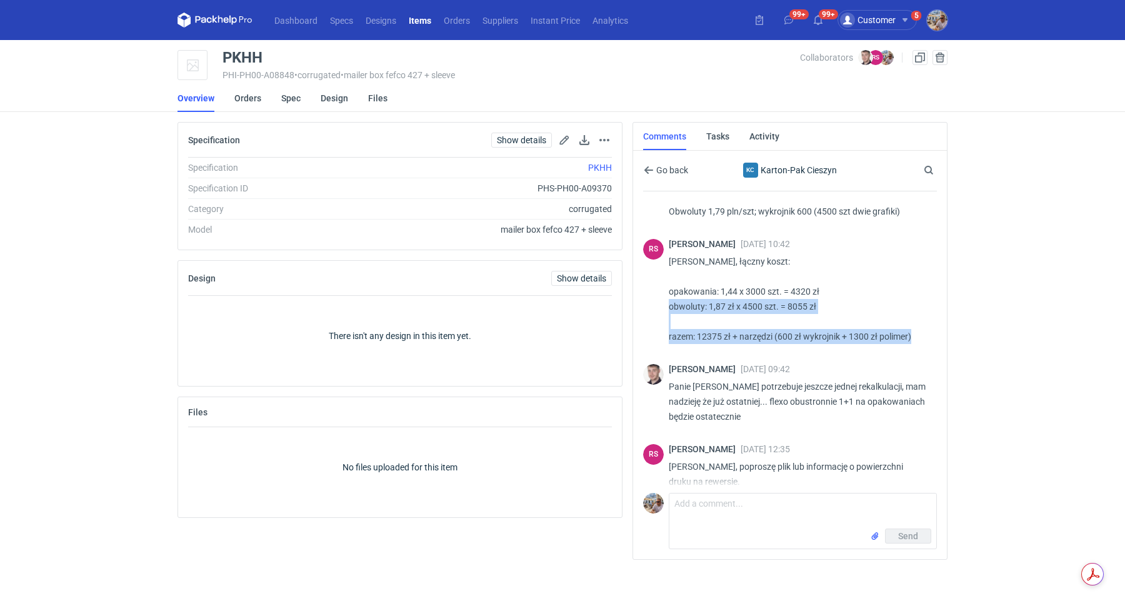
drag, startPoint x: 667, startPoint y: 304, endPoint x: 920, endPoint y: 333, distance: 254.8
click at [920, 333] on div "RS Rafał Stani 01 Aug 2025 10:42 Panie Macieju, łączny koszt: opakowania: 1,44 …" at bounding box center [790, 293] width 294 height 125
copy p "obwoluty: 1,87 zł x 4500 szt. = 8055 zł razem: 12375 zł + narzędzi (600 zł wykr…"
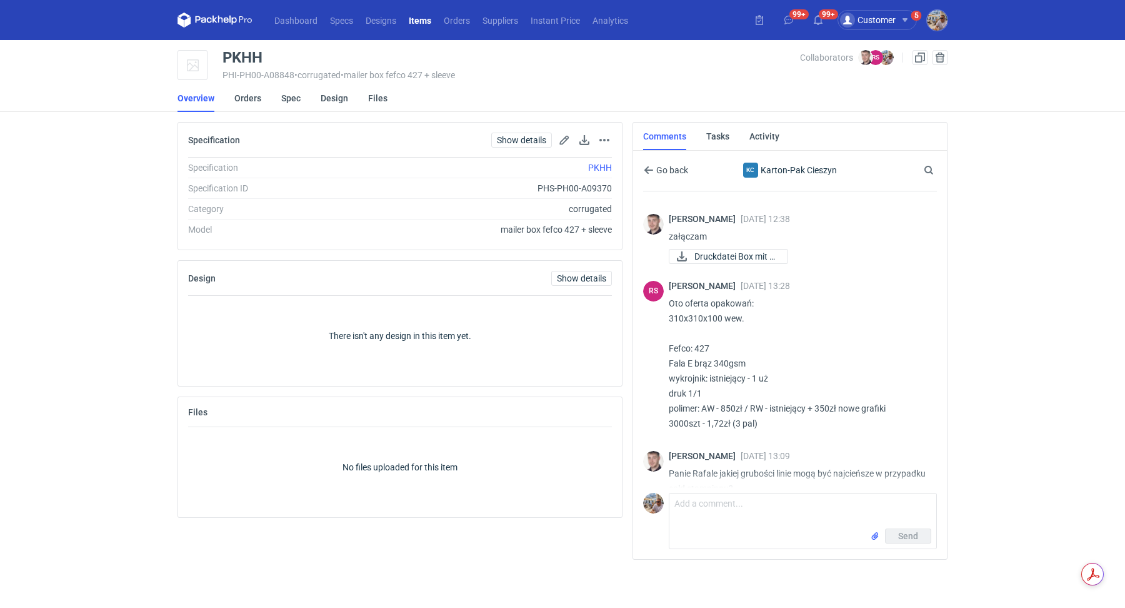
scroll to position [1112, 0]
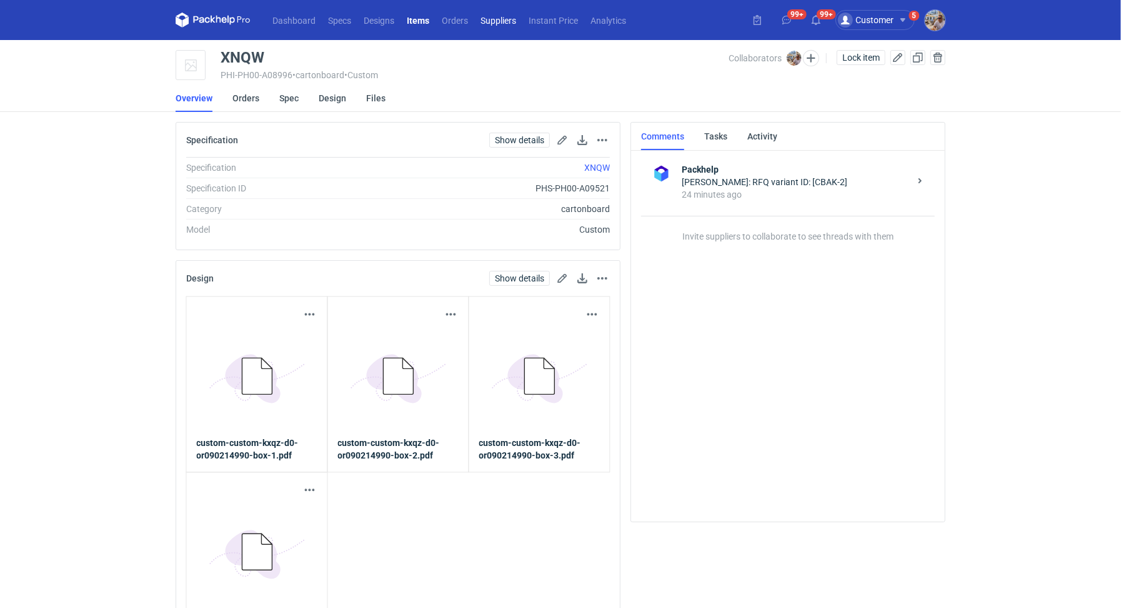
click at [505, 23] on link "Suppliers" at bounding box center [498, 20] width 48 height 15
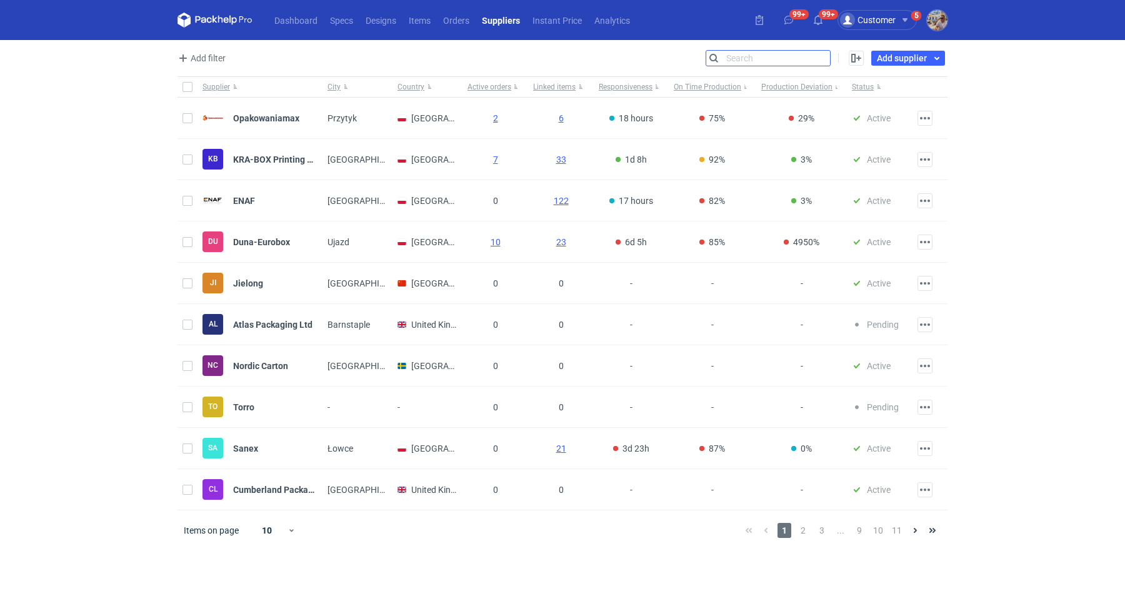
click at [824, 54] on input "Search" at bounding box center [768, 58] width 124 height 15
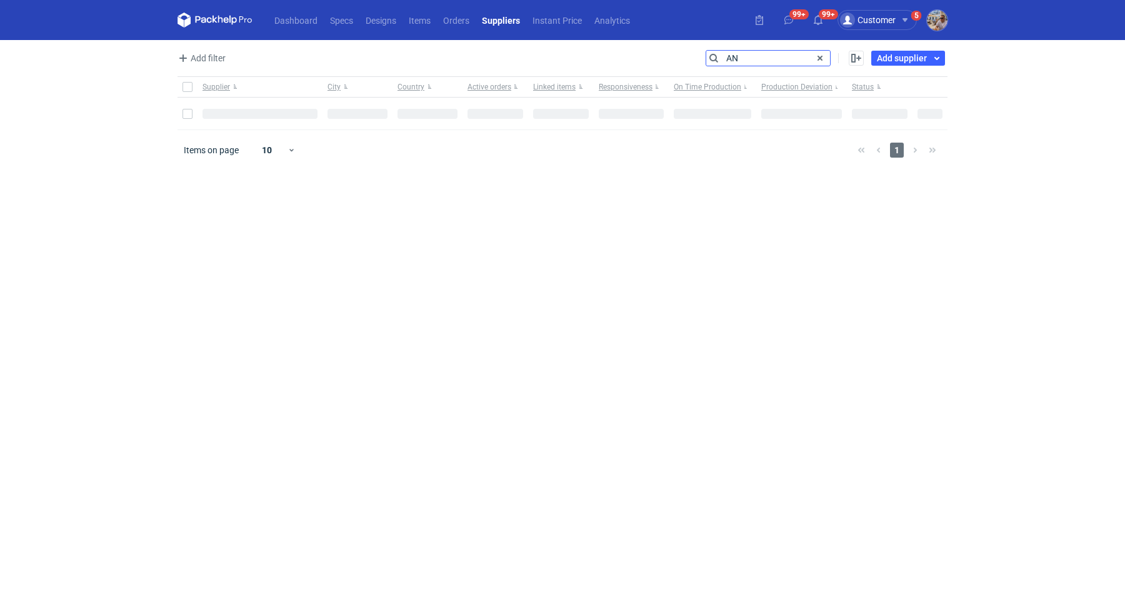
type input "A"
type input "Studio"
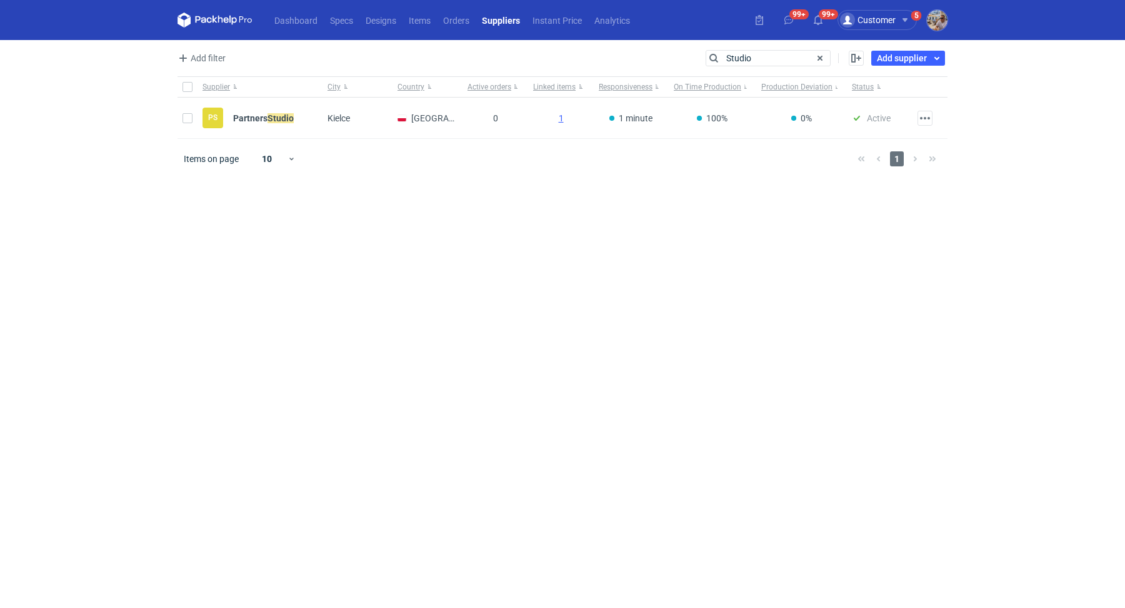
click at [568, 284] on main "Add filter Supplier City Country Search Studio Enable all Disable all Supplier …" at bounding box center [563, 324] width 780 height 568
